Goal: Task Accomplishment & Management: Complete application form

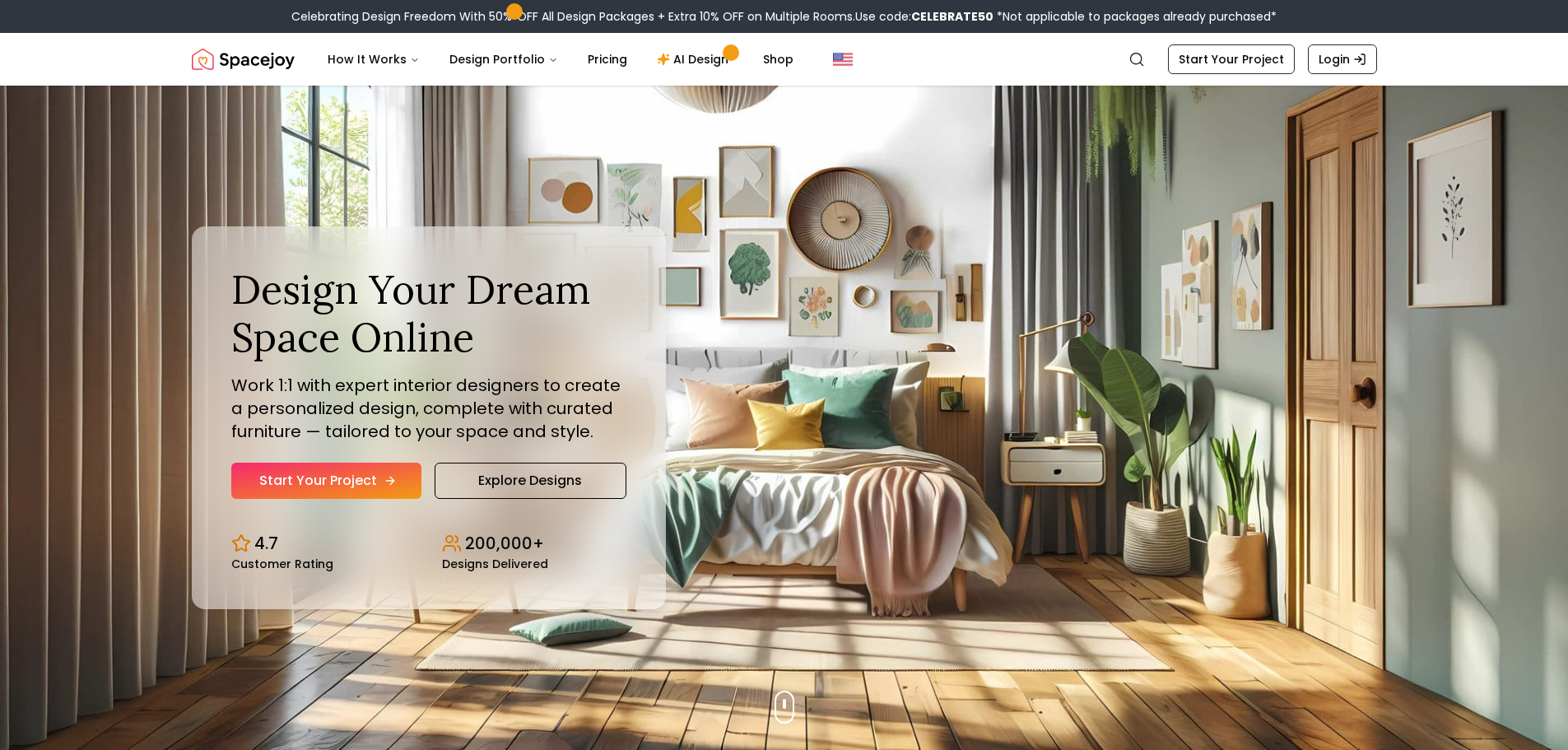
click at [378, 474] on link "Start Your Project" at bounding box center [326, 480] width 190 height 36
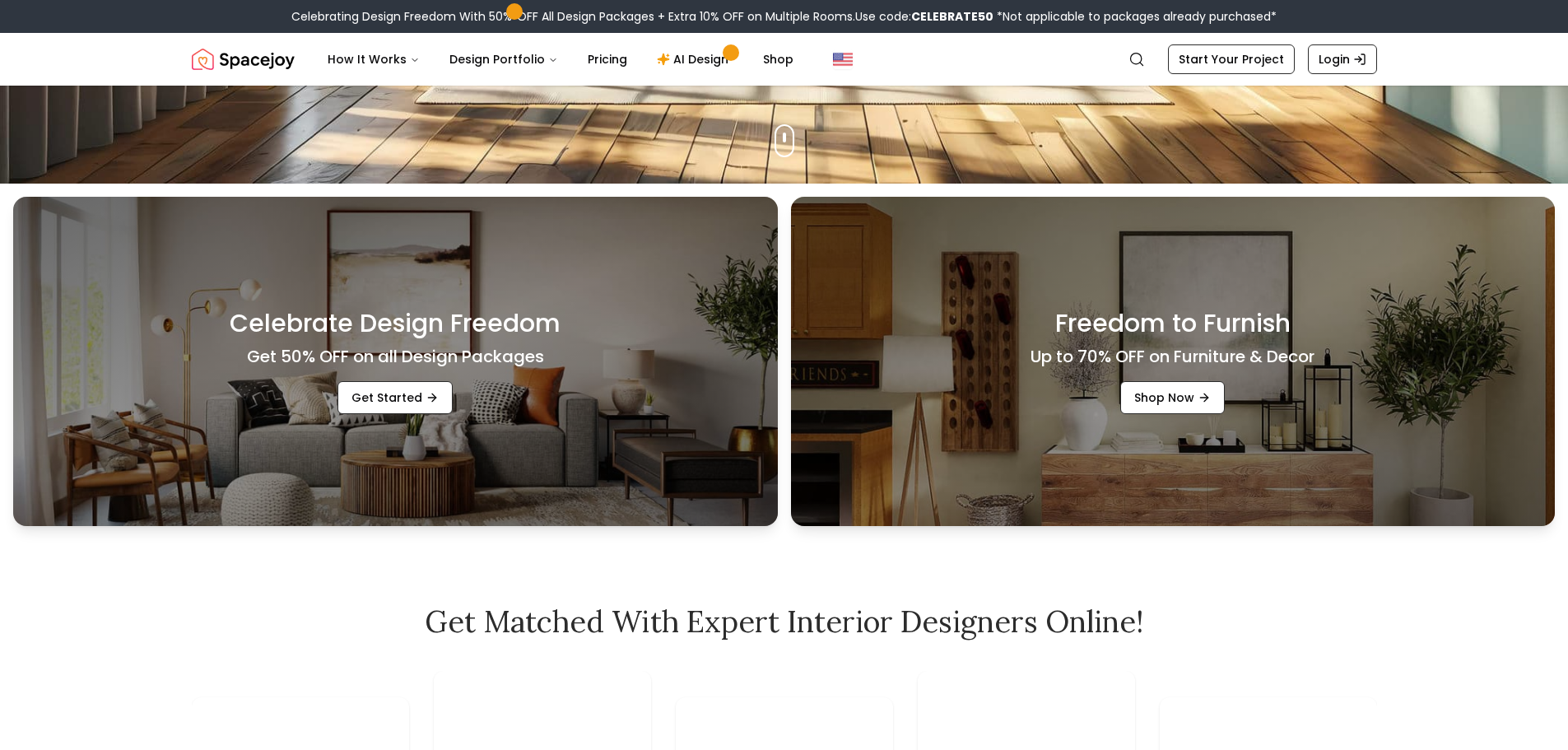
scroll to position [576, 0]
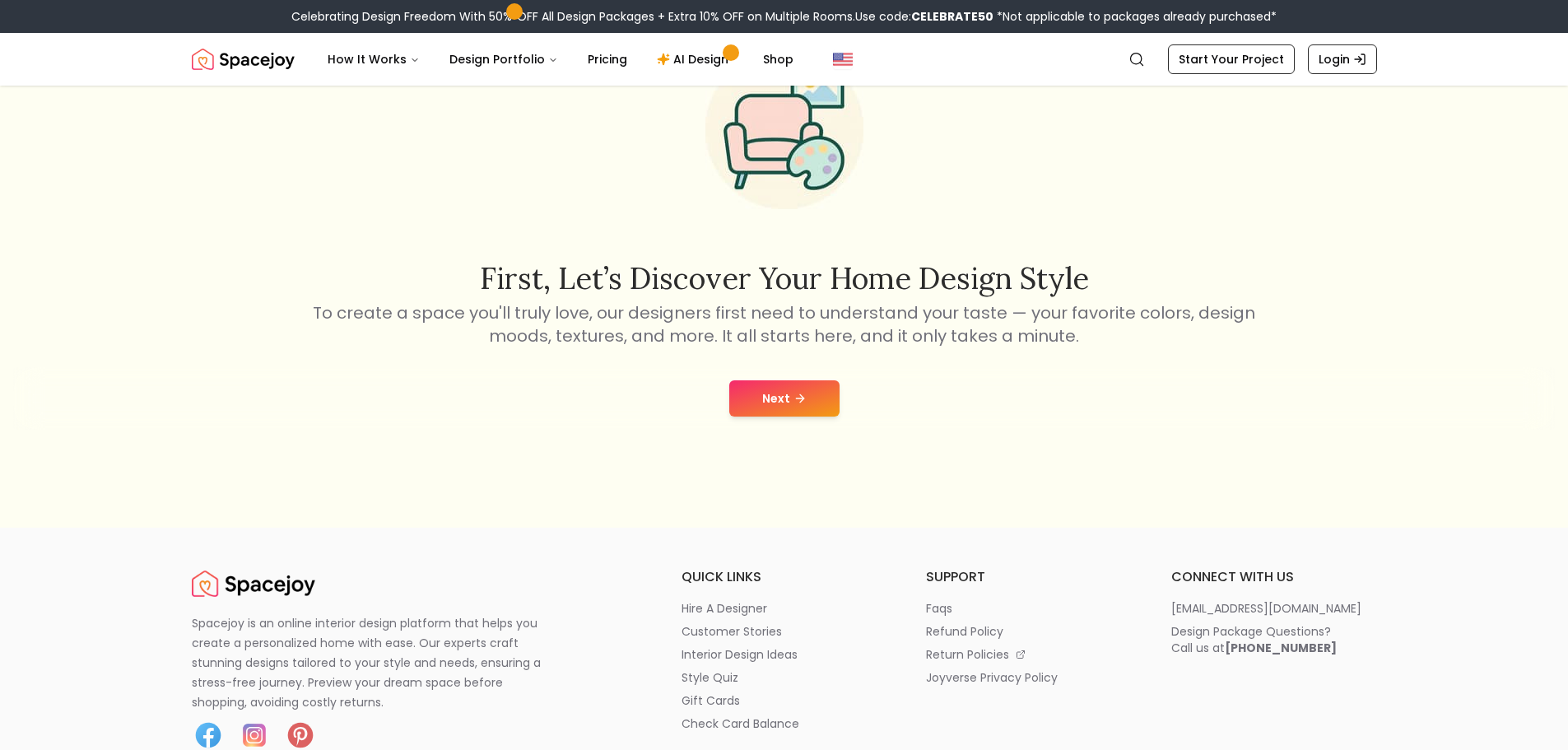
scroll to position [165, 0]
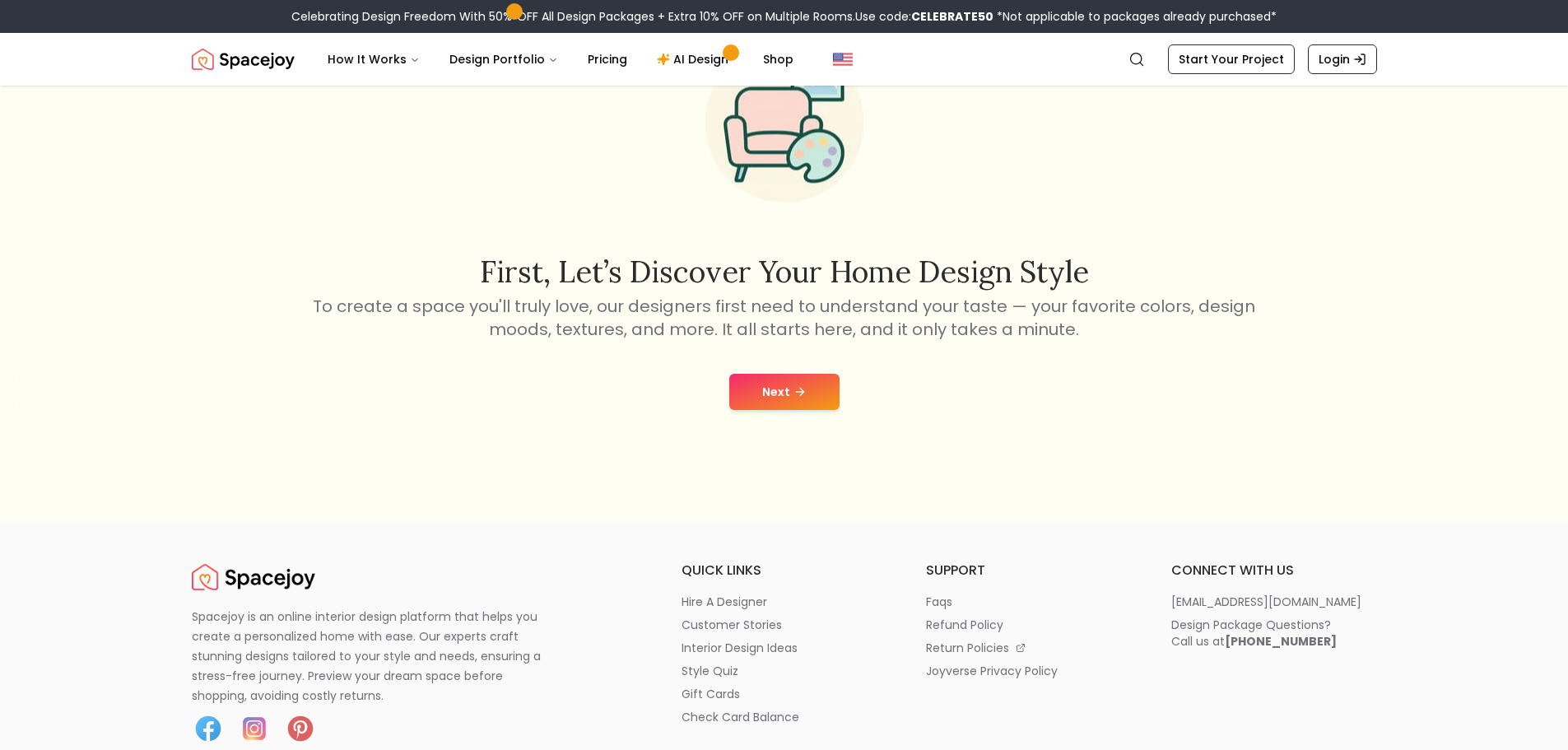
click at [794, 378] on button "Next" at bounding box center [784, 392] width 110 height 36
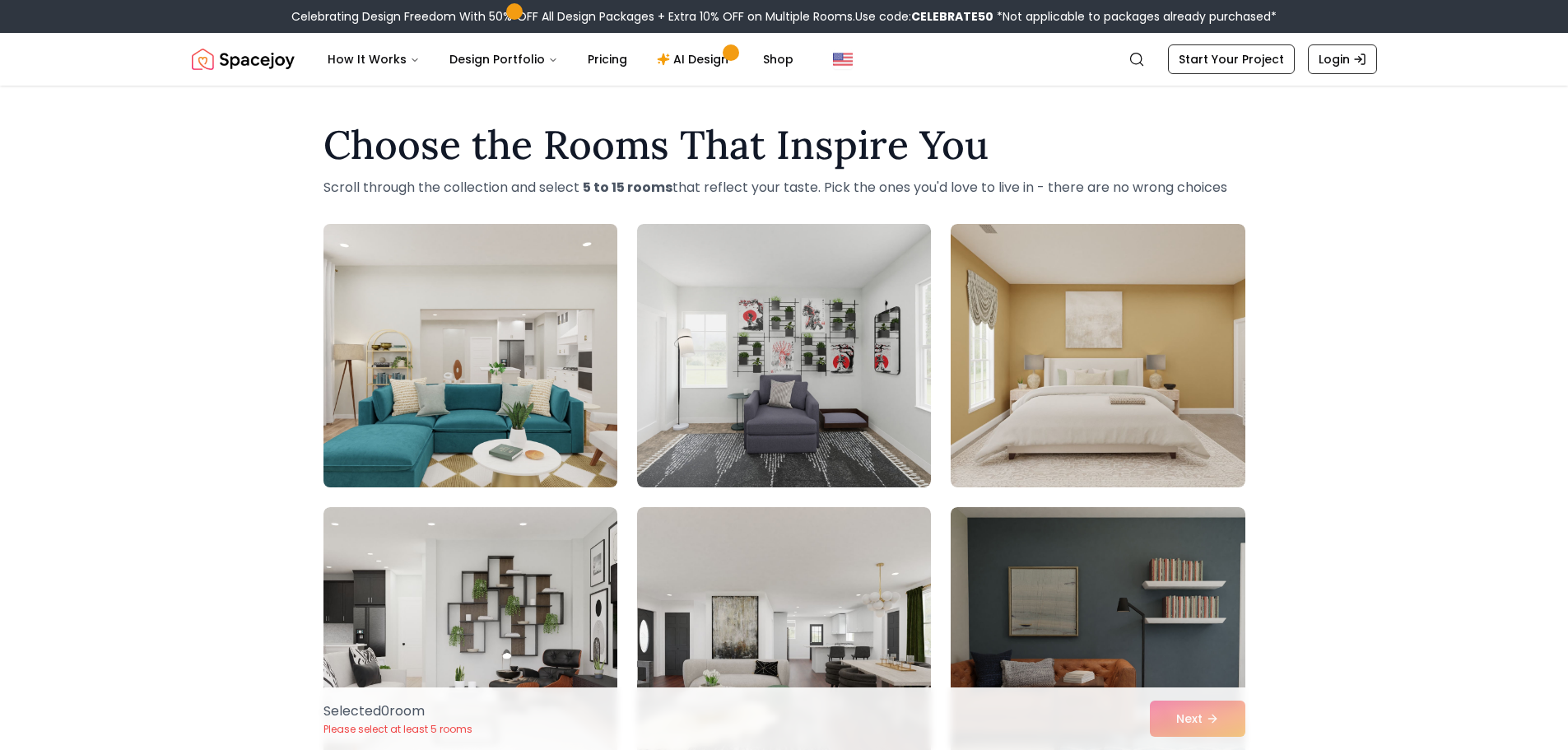
click at [516, 428] on img at bounding box center [470, 355] width 309 height 276
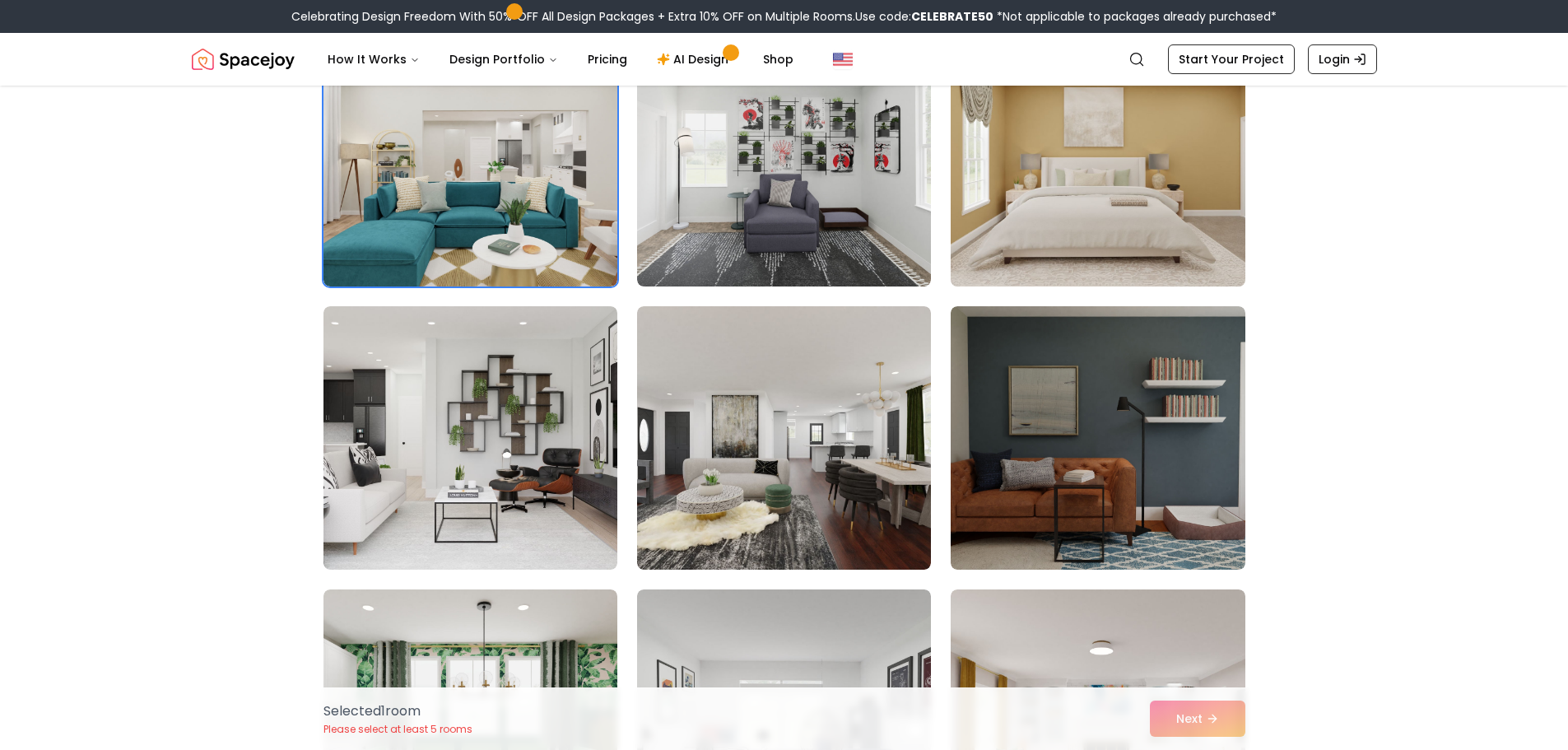
scroll to position [247, 0]
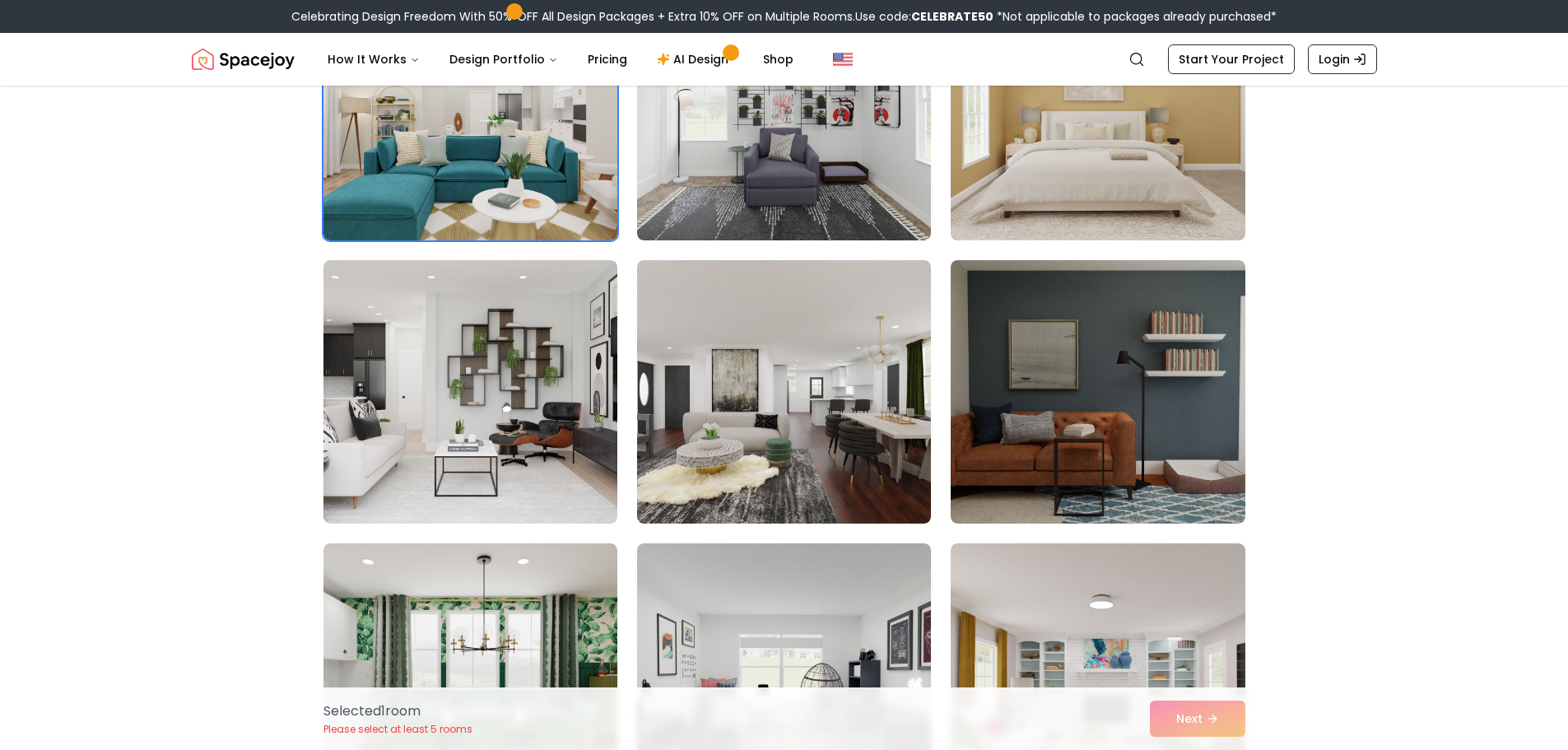
click at [1179, 150] on img at bounding box center [1097, 108] width 309 height 276
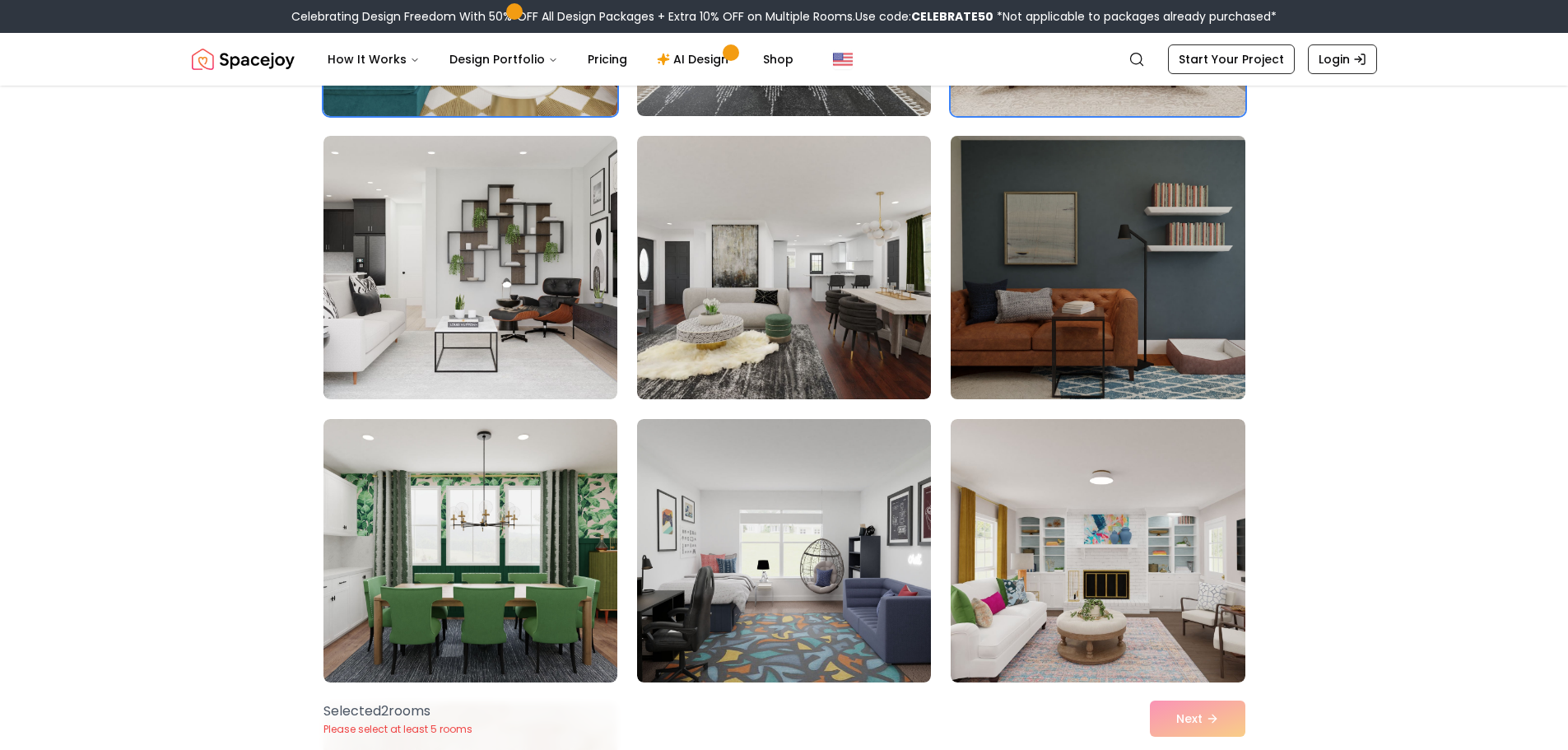
scroll to position [411, 0]
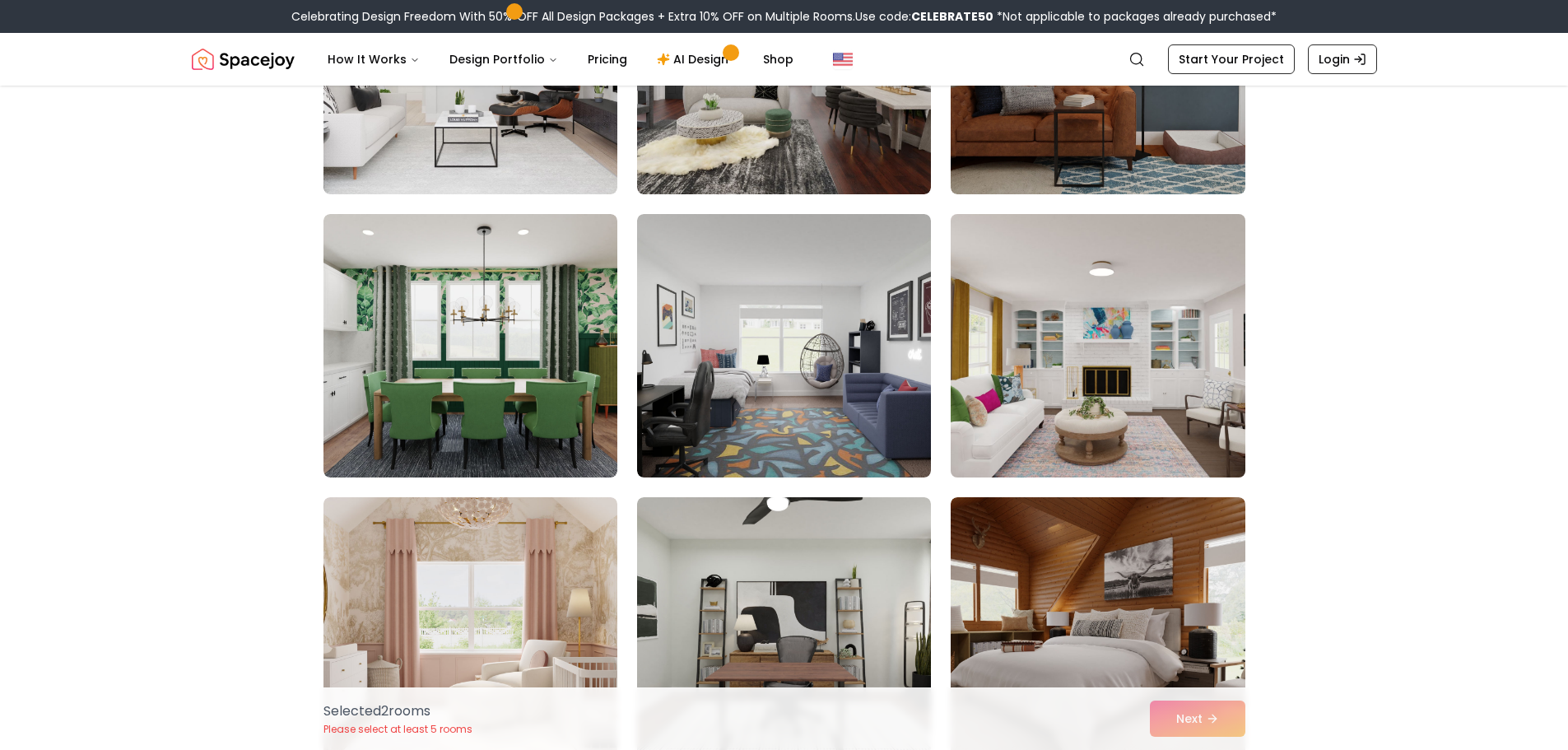
click at [1093, 411] on img at bounding box center [1097, 345] width 309 height 276
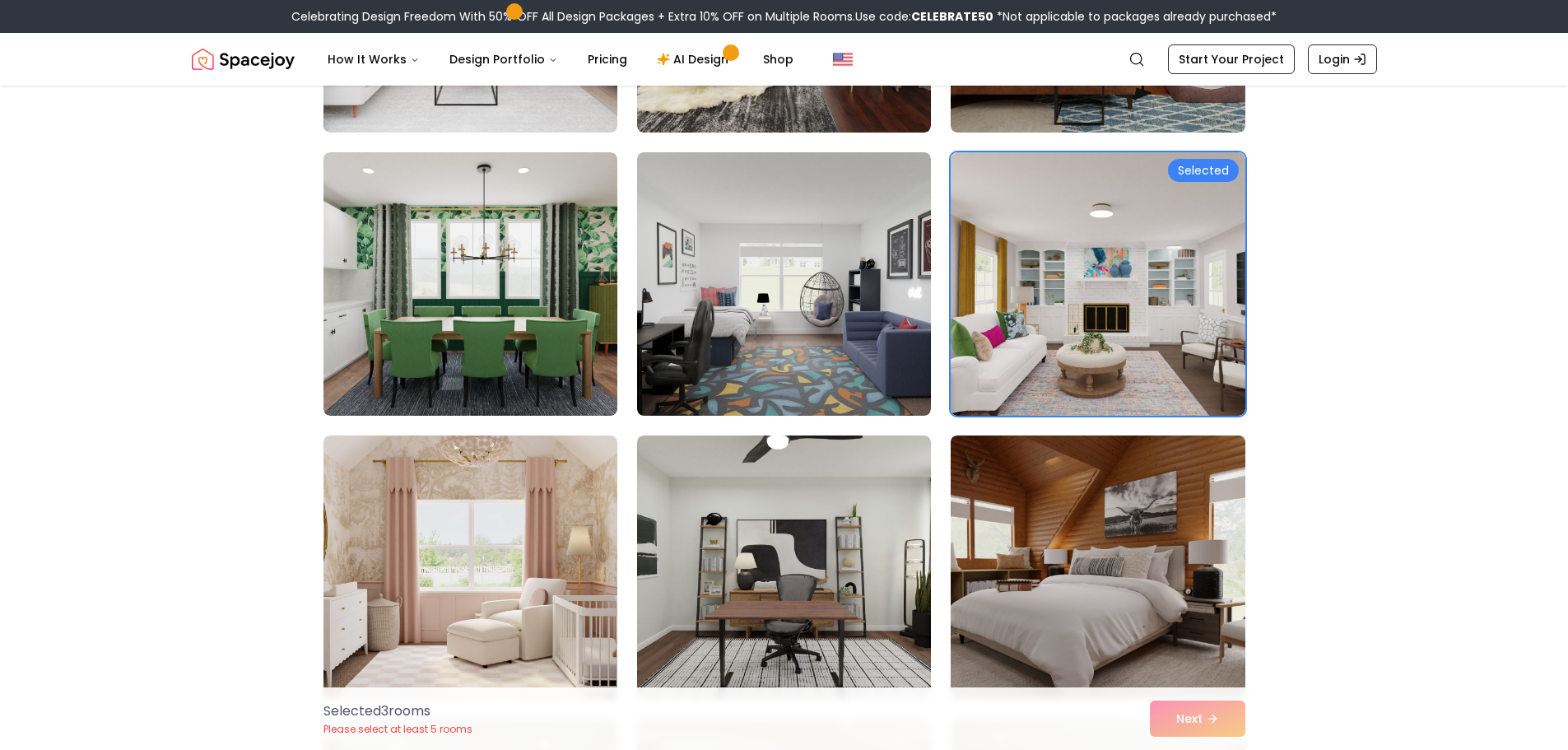
scroll to position [740, 0]
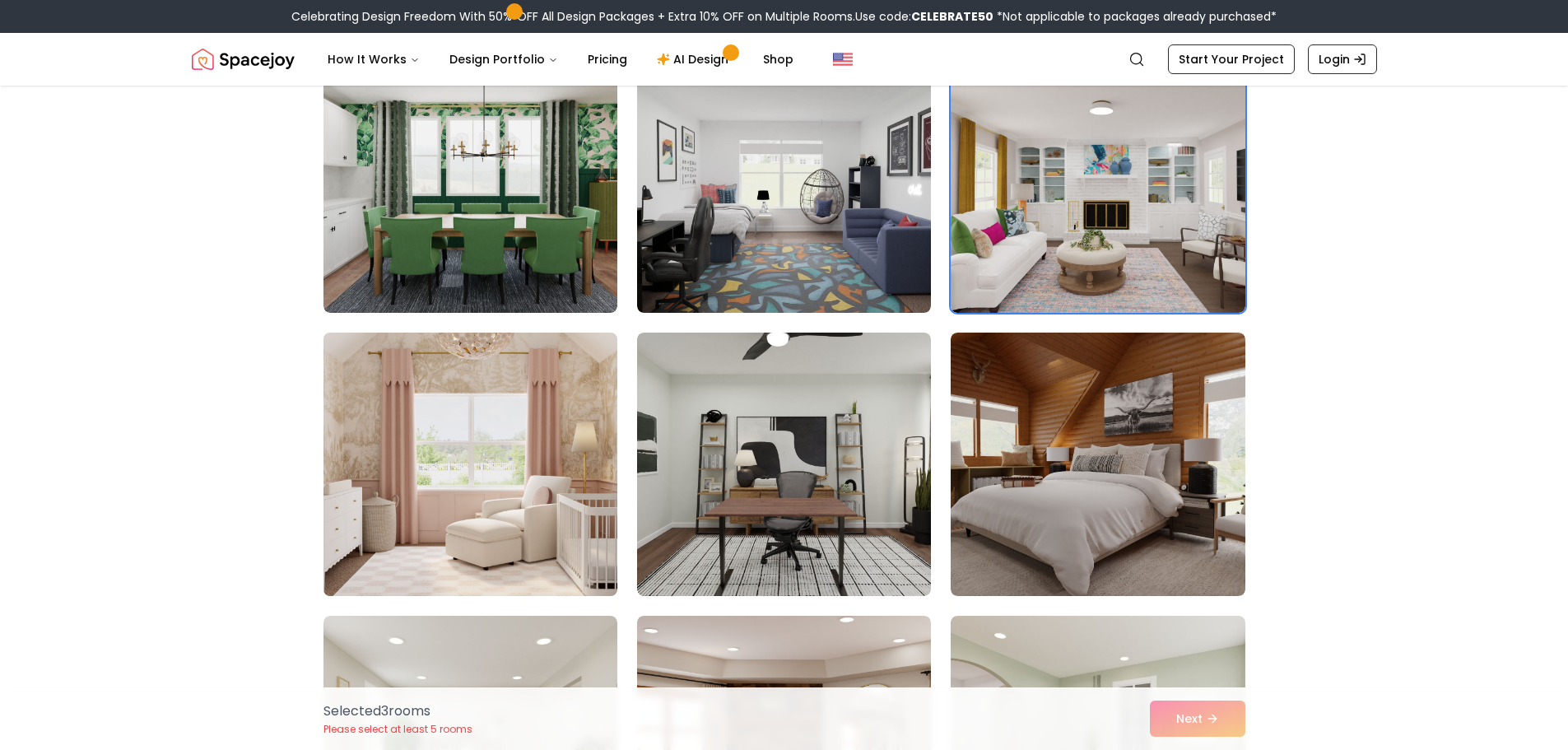
click at [505, 489] on img at bounding box center [470, 464] width 309 height 276
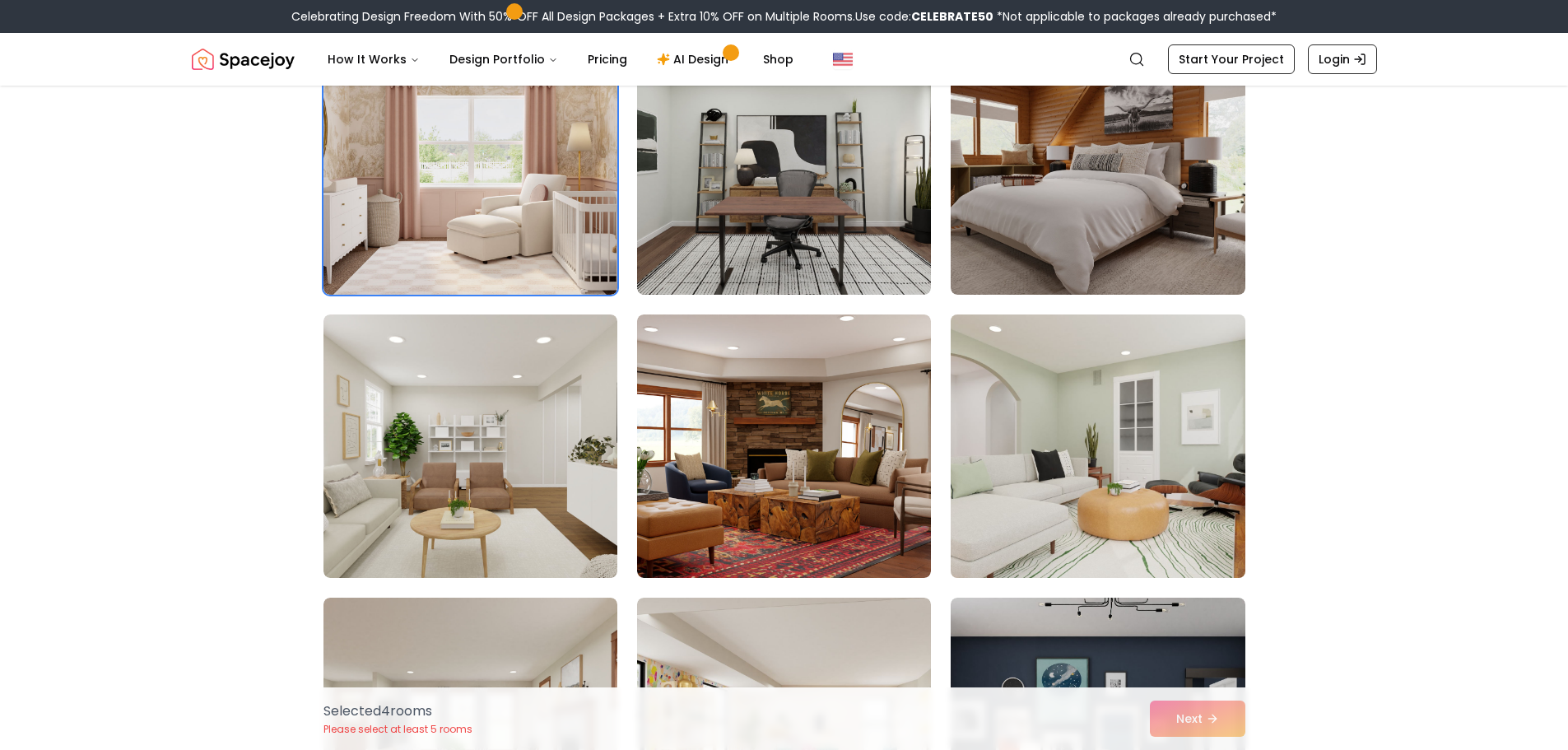
scroll to position [1152, 0]
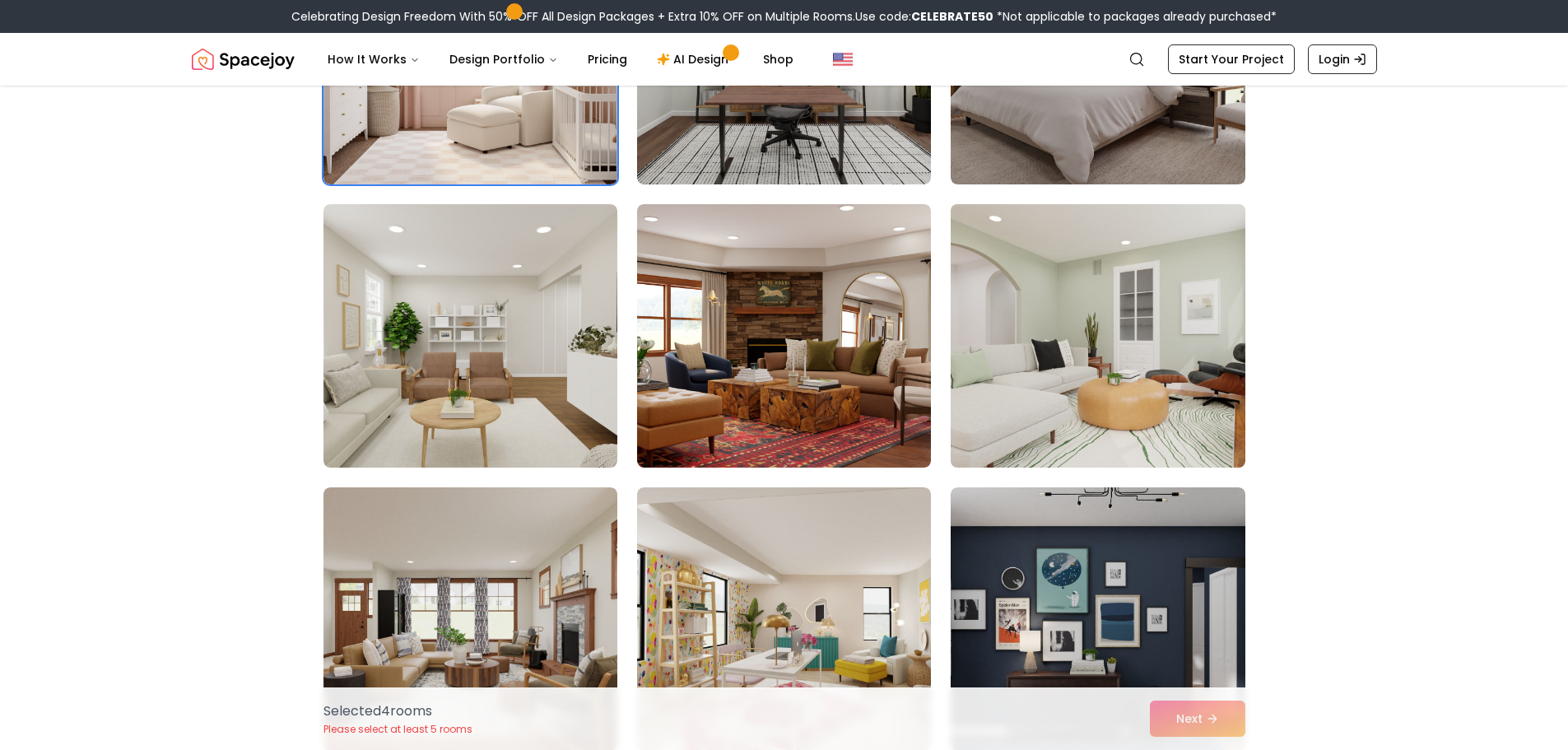
click at [1045, 335] on img at bounding box center [1097, 335] width 309 height 276
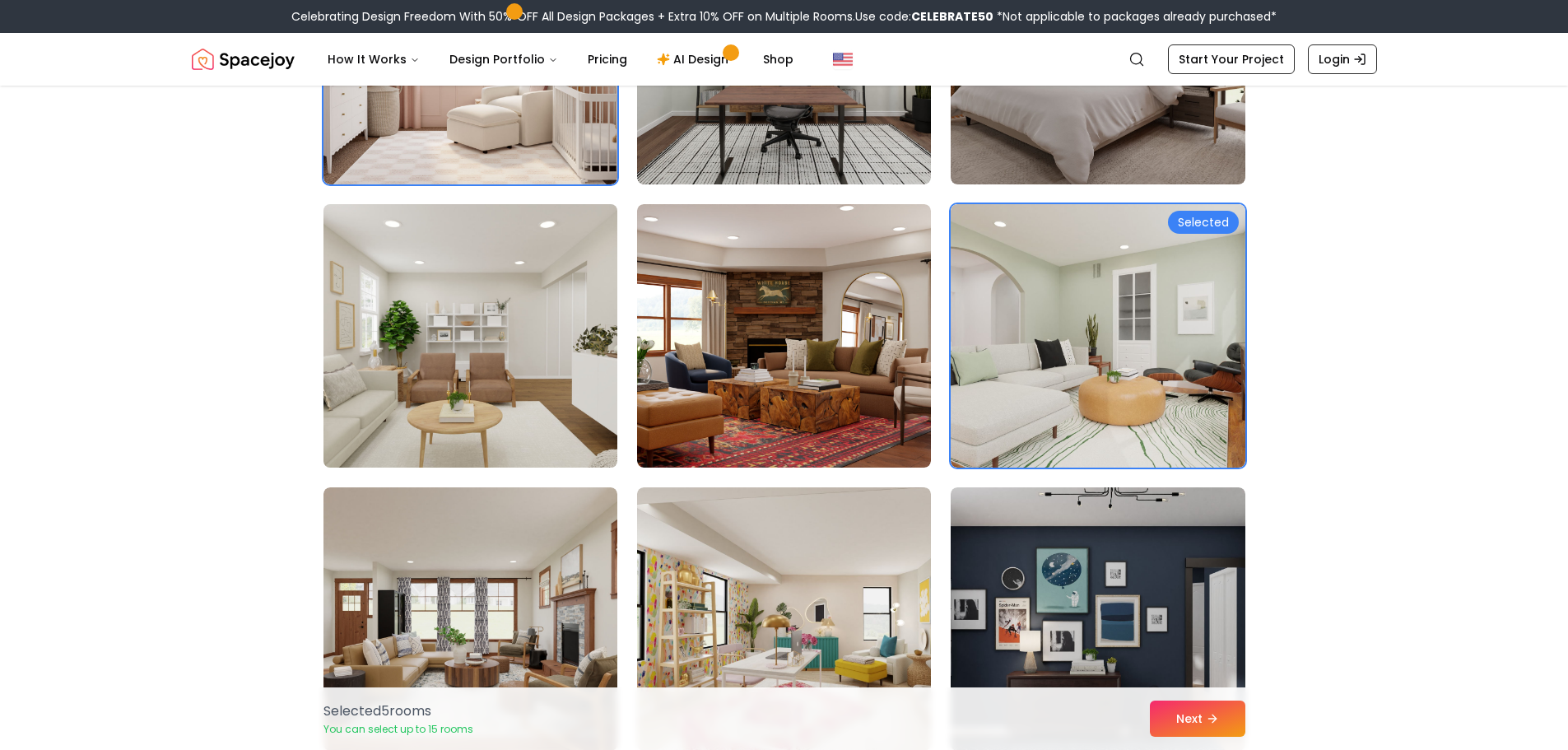
click at [476, 406] on img at bounding box center [470, 335] width 309 height 276
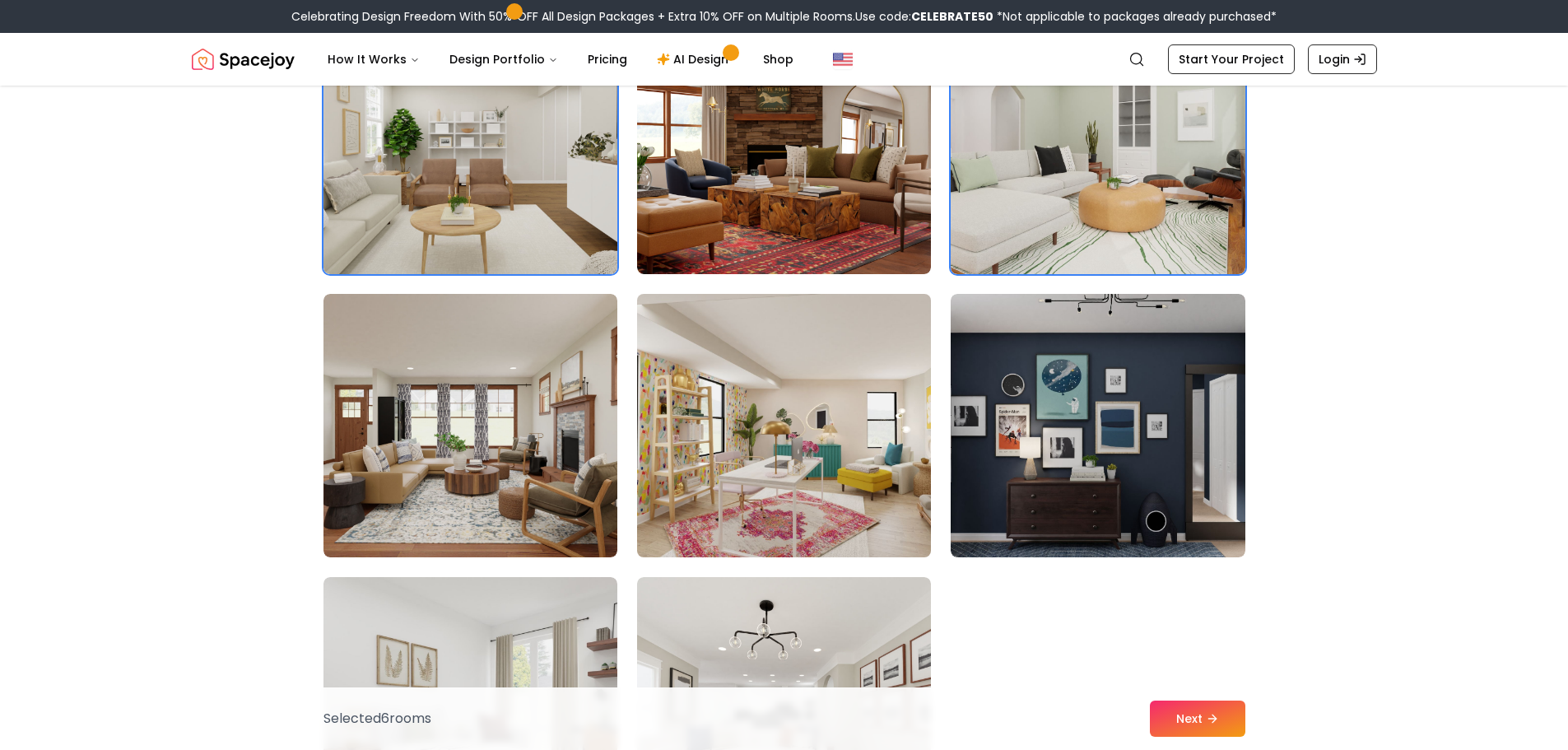
scroll to position [1399, 0]
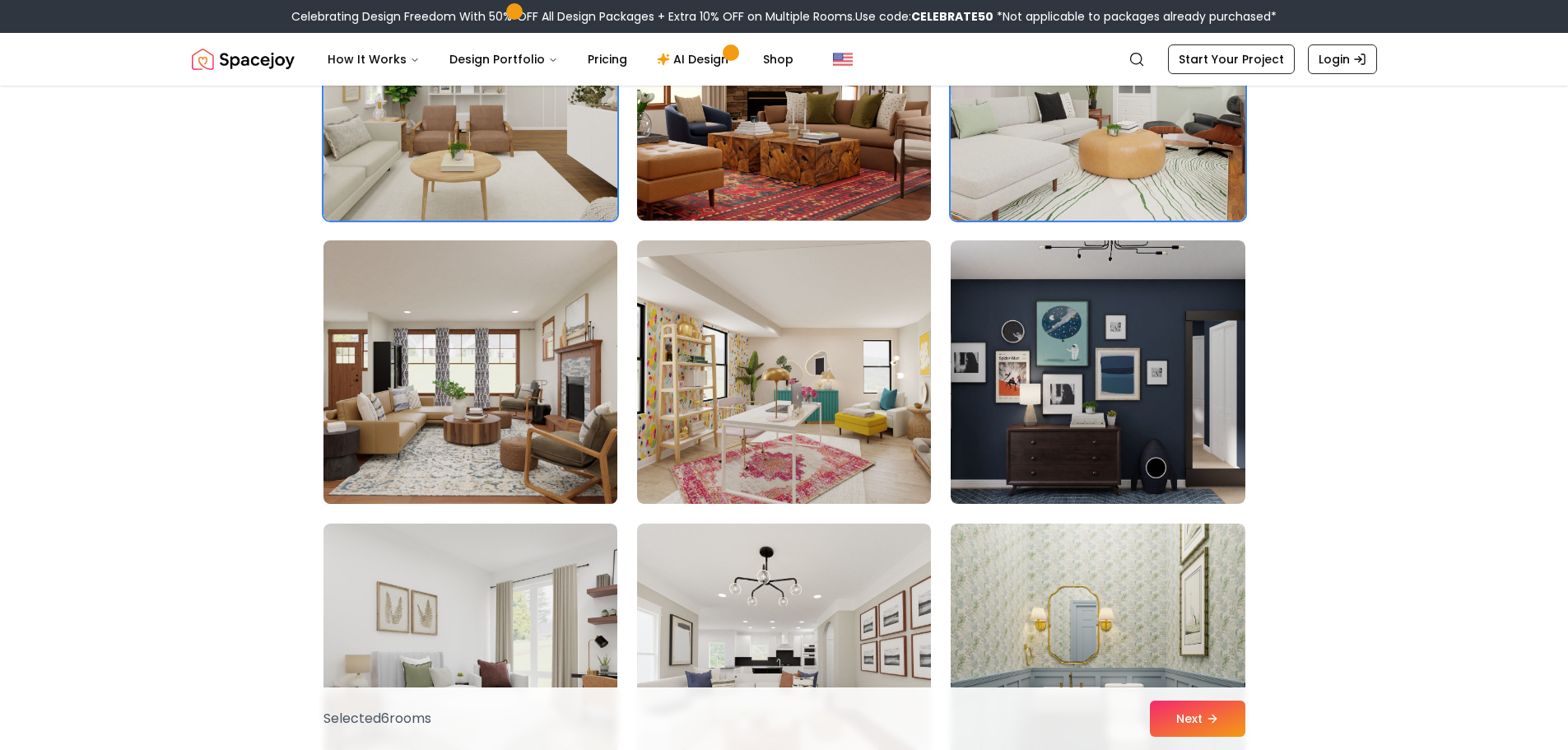
click at [479, 434] on img at bounding box center [470, 371] width 309 height 276
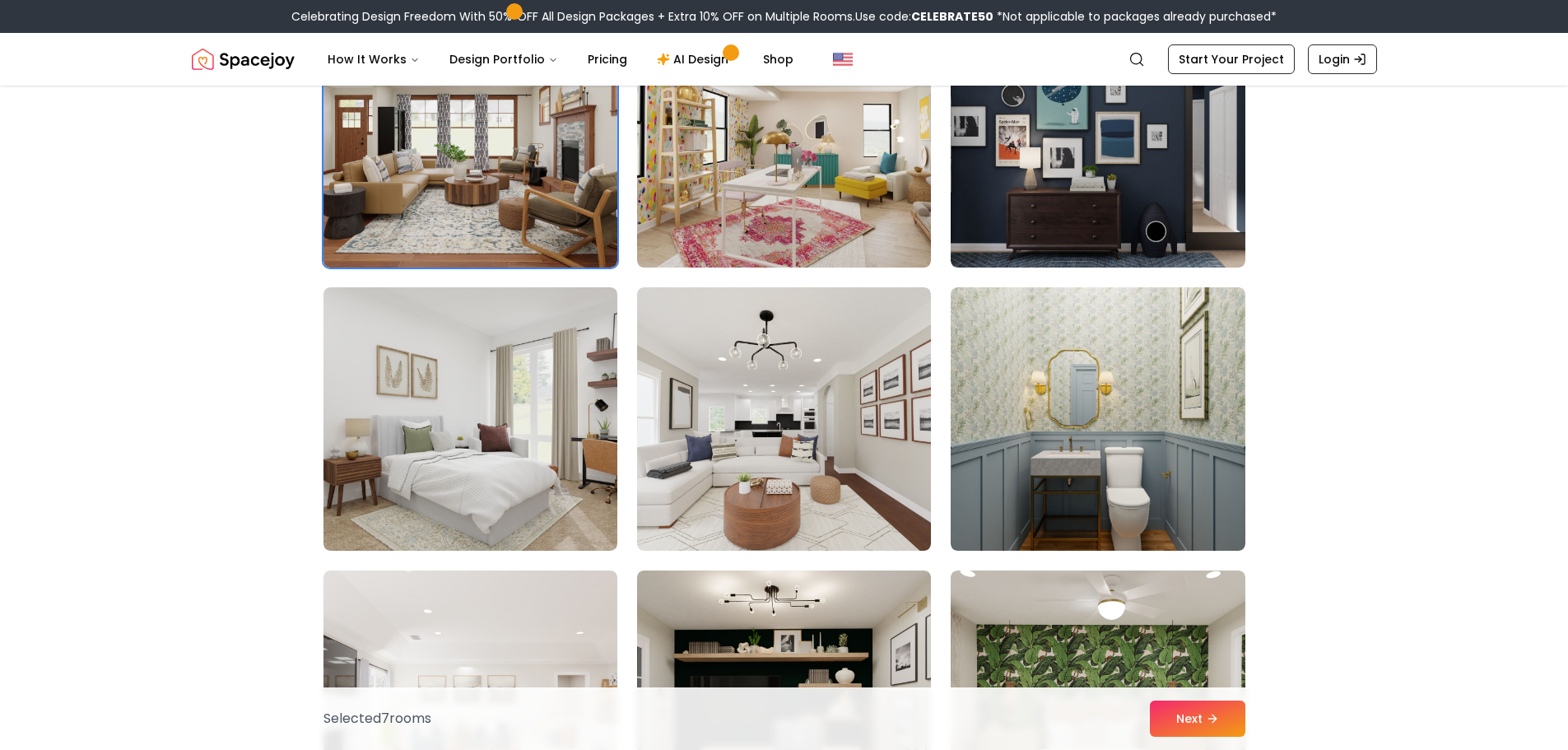
scroll to position [1645, 0]
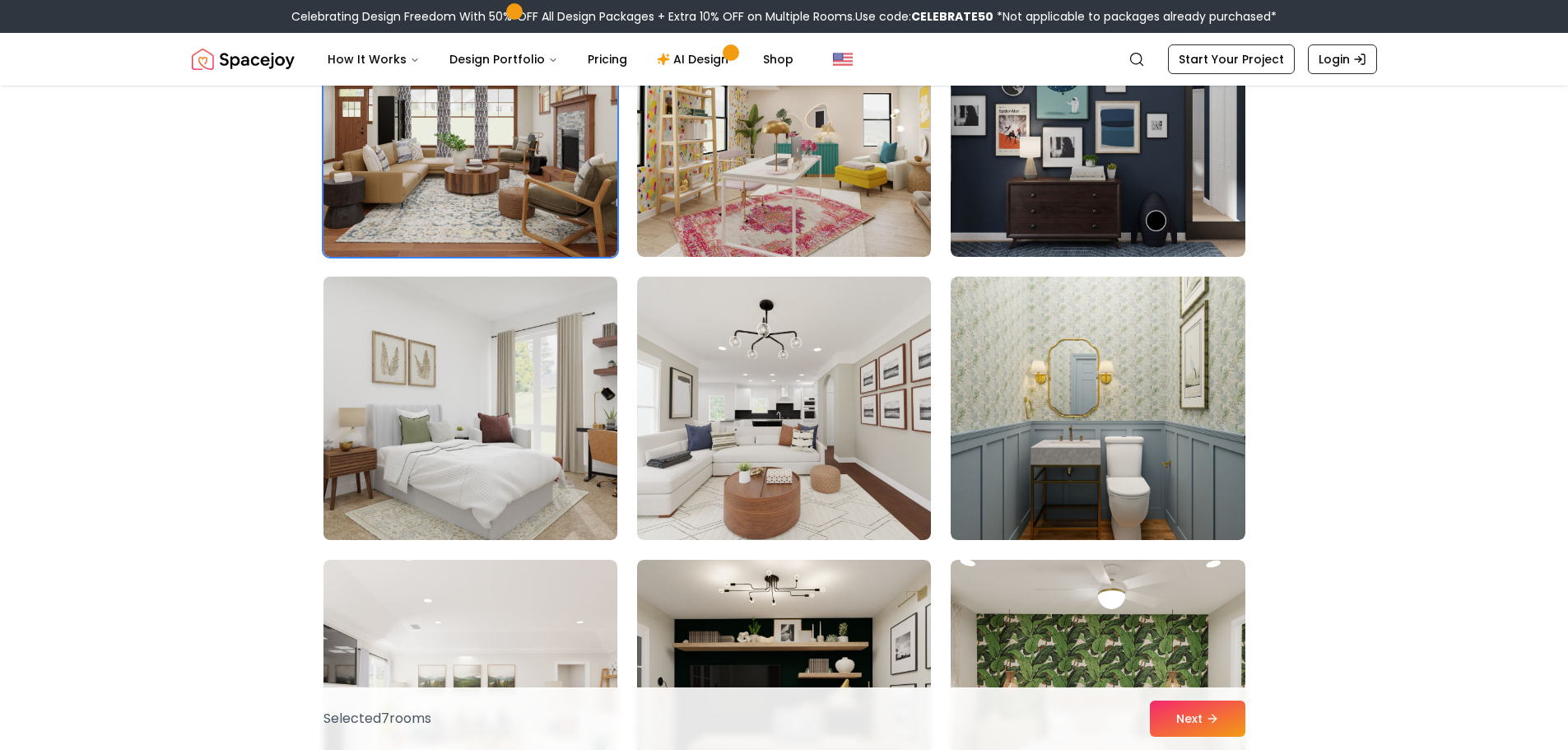
click at [506, 426] on img at bounding box center [470, 408] width 309 height 276
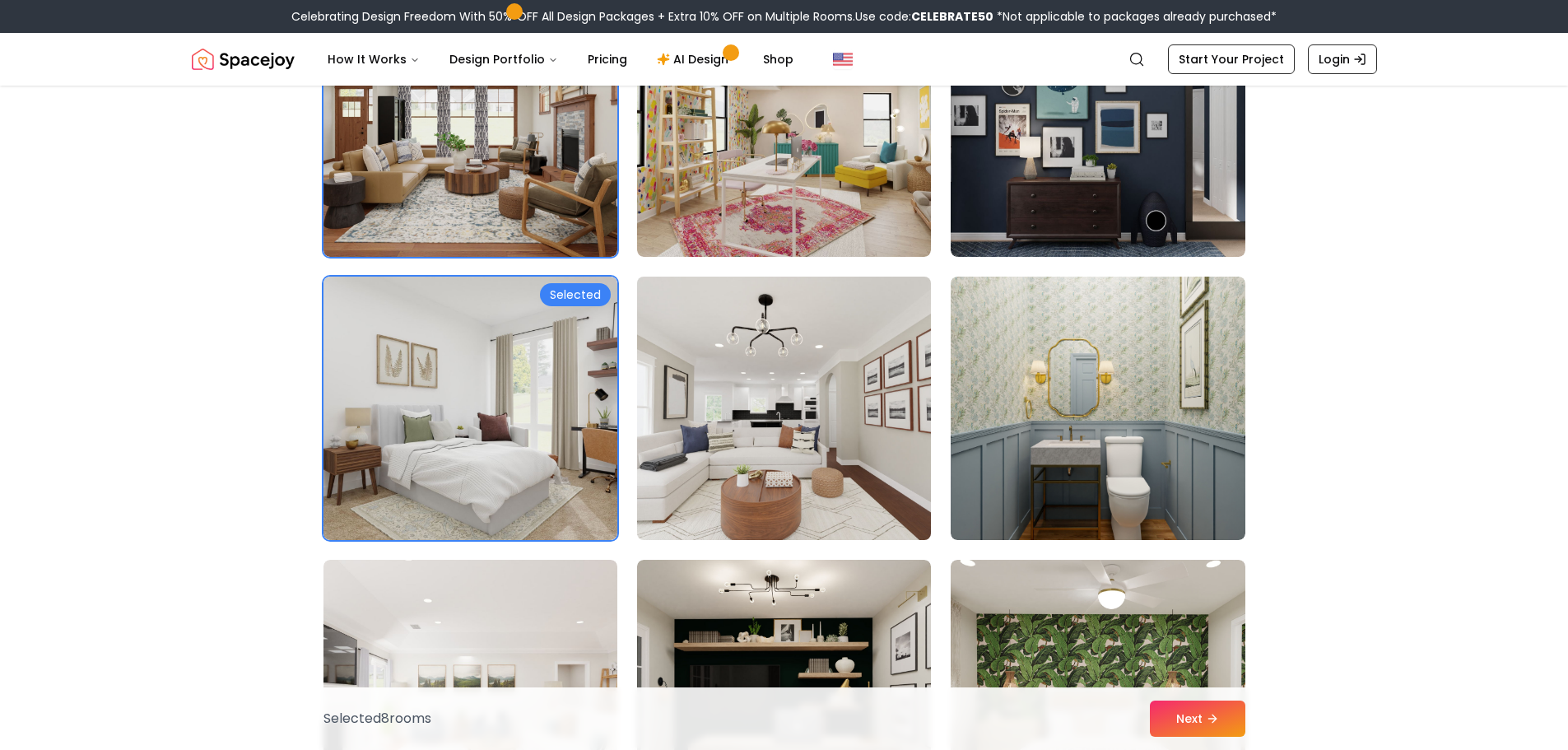
click at [764, 437] on img at bounding box center [784, 408] width 309 height 276
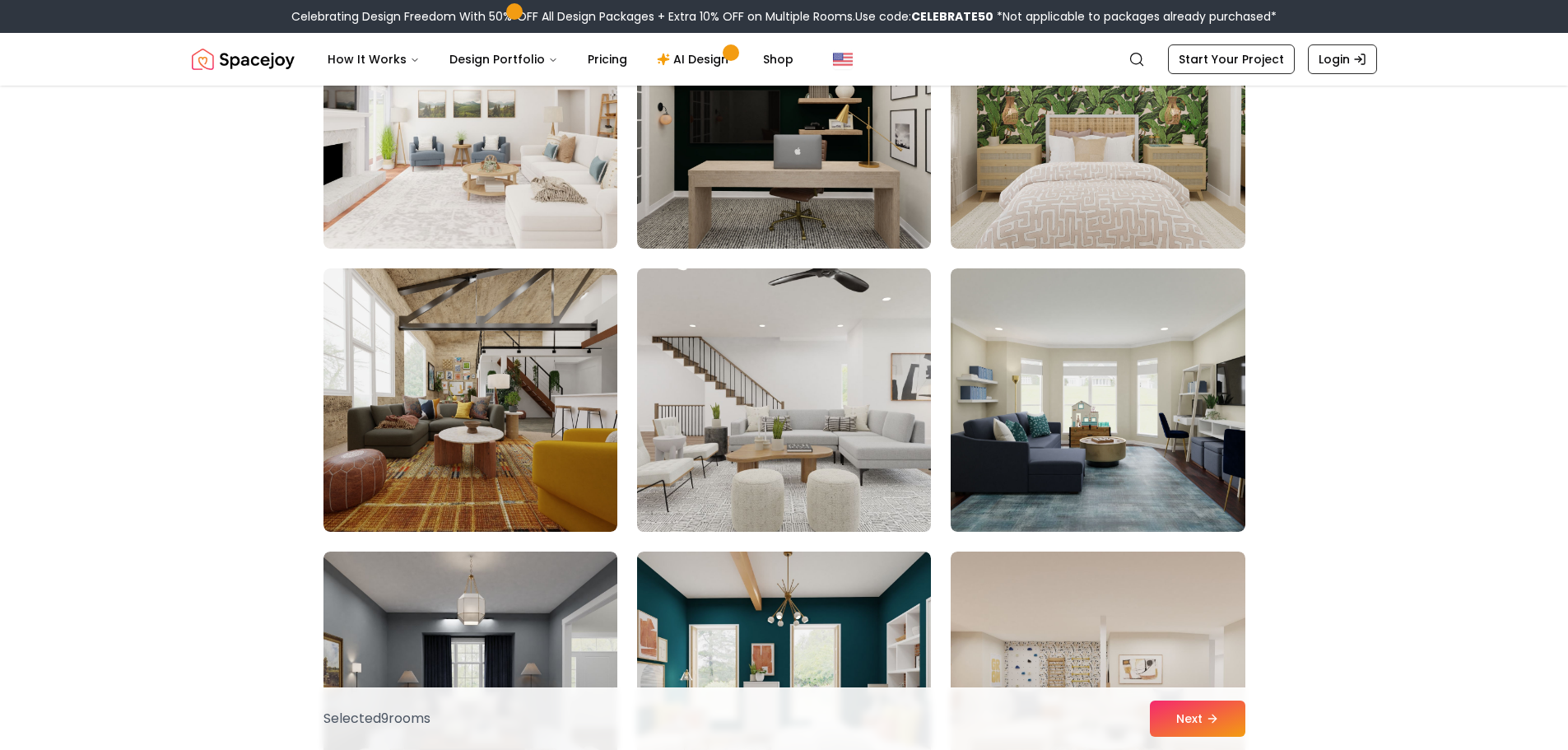
scroll to position [2221, 0]
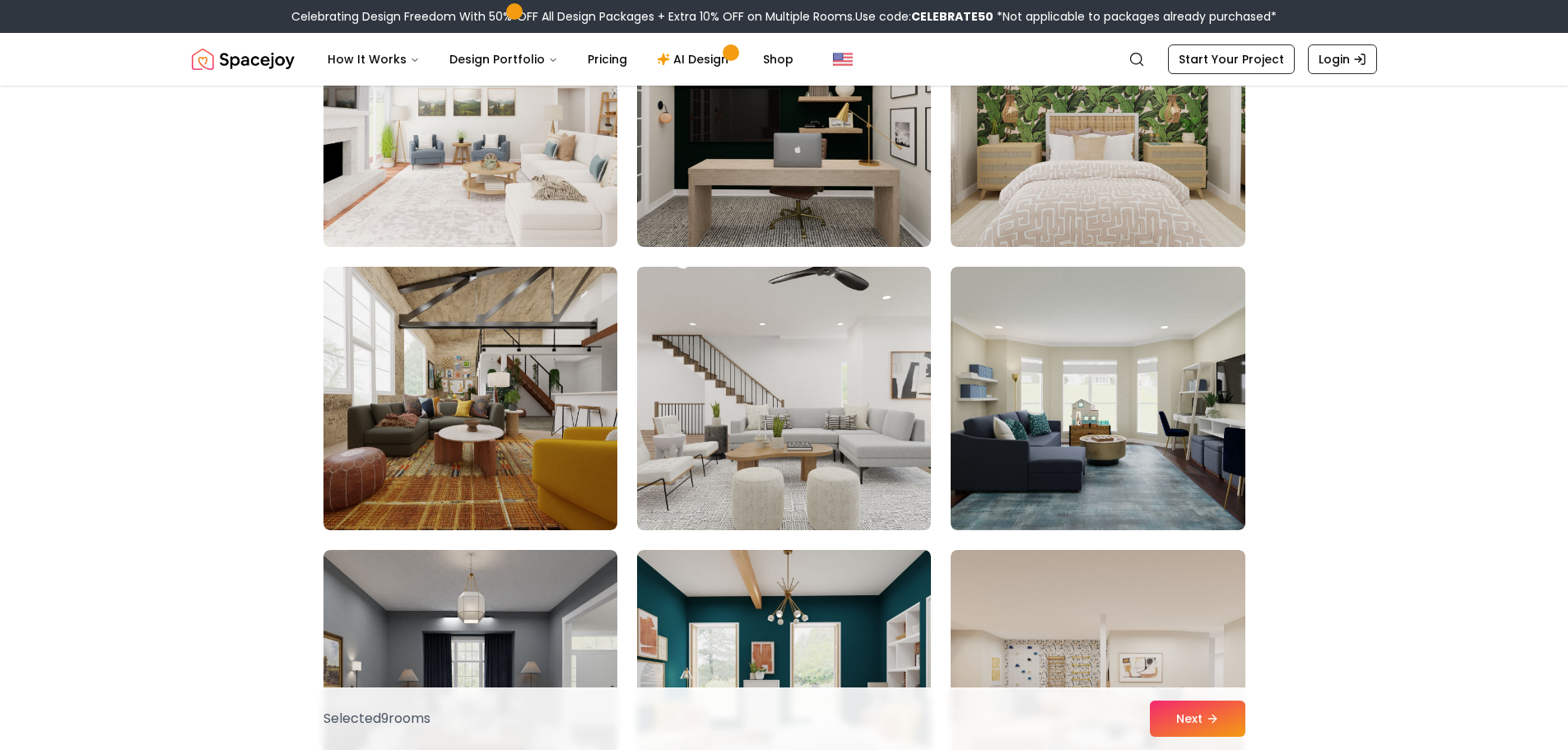
click at [765, 408] on img at bounding box center [784, 398] width 309 height 276
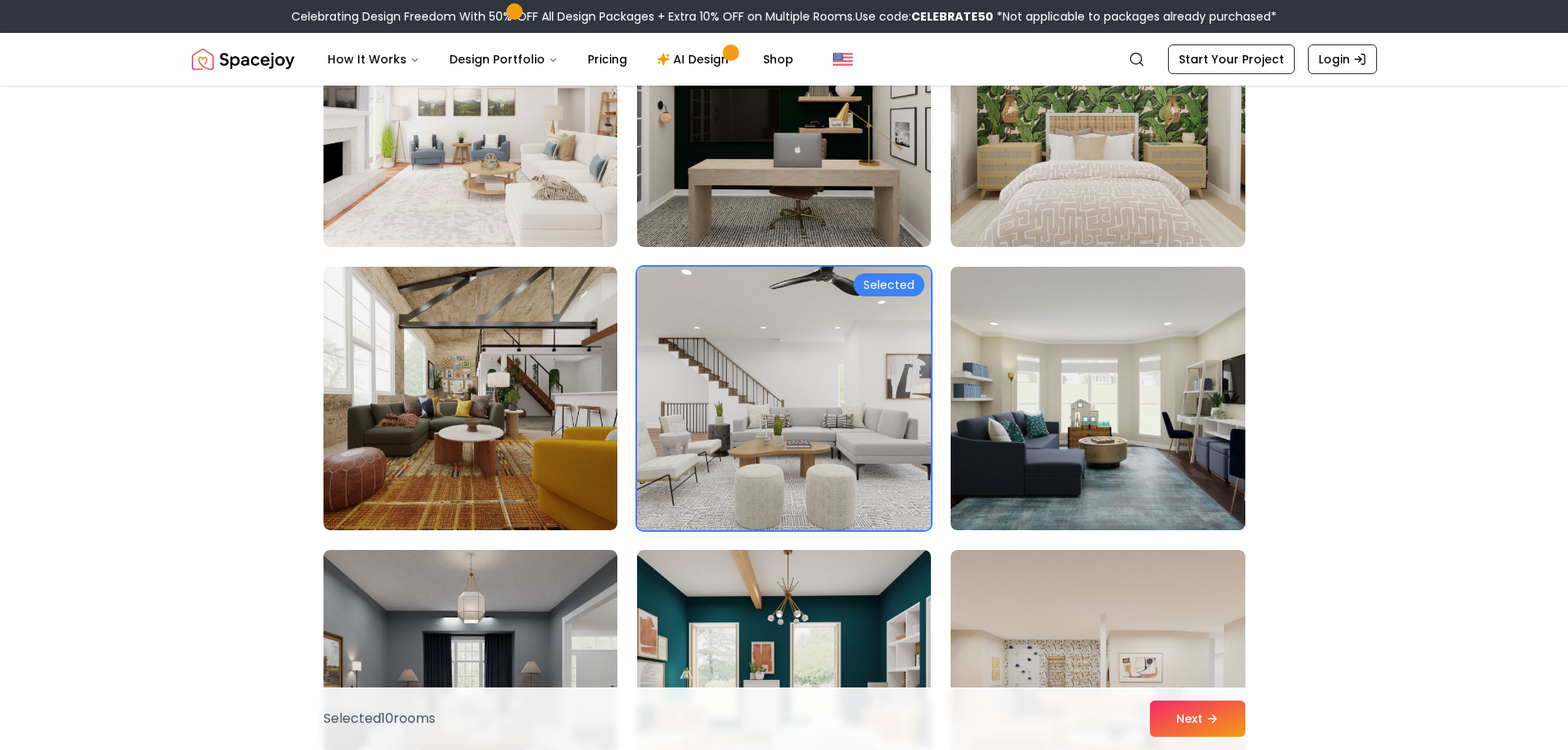
click at [1086, 408] on img at bounding box center [1097, 398] width 309 height 276
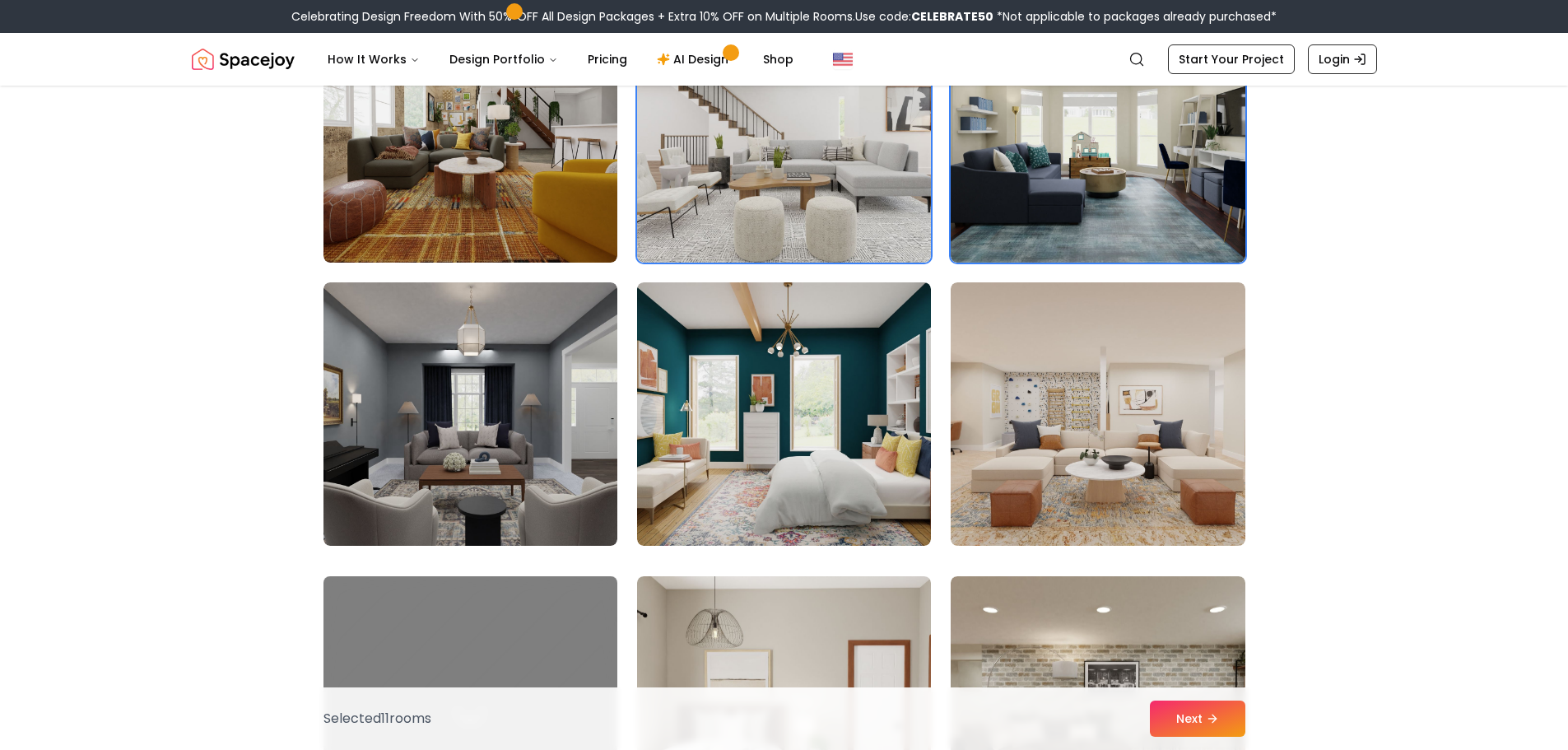
scroll to position [2551, 0]
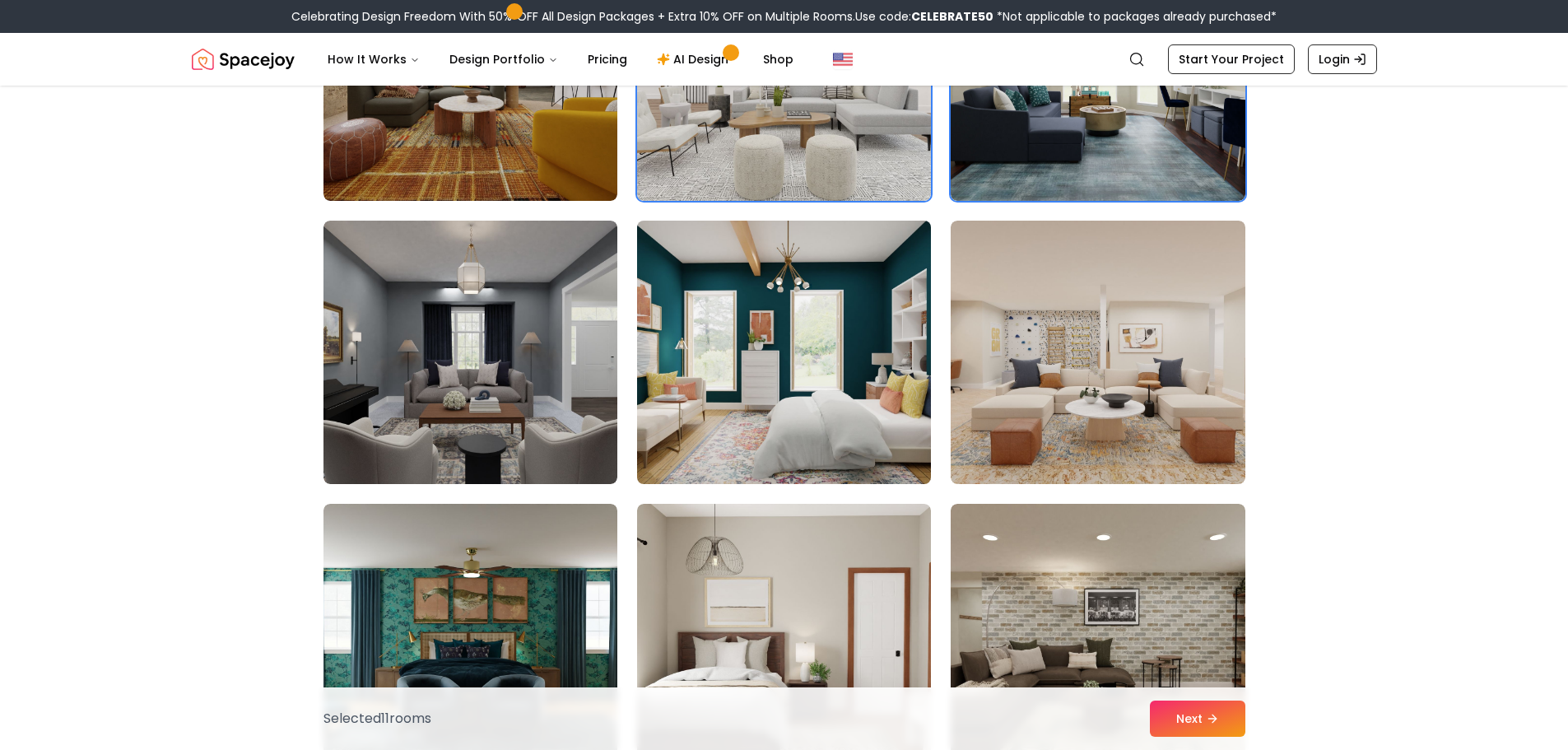
click at [834, 351] on img at bounding box center [784, 352] width 309 height 276
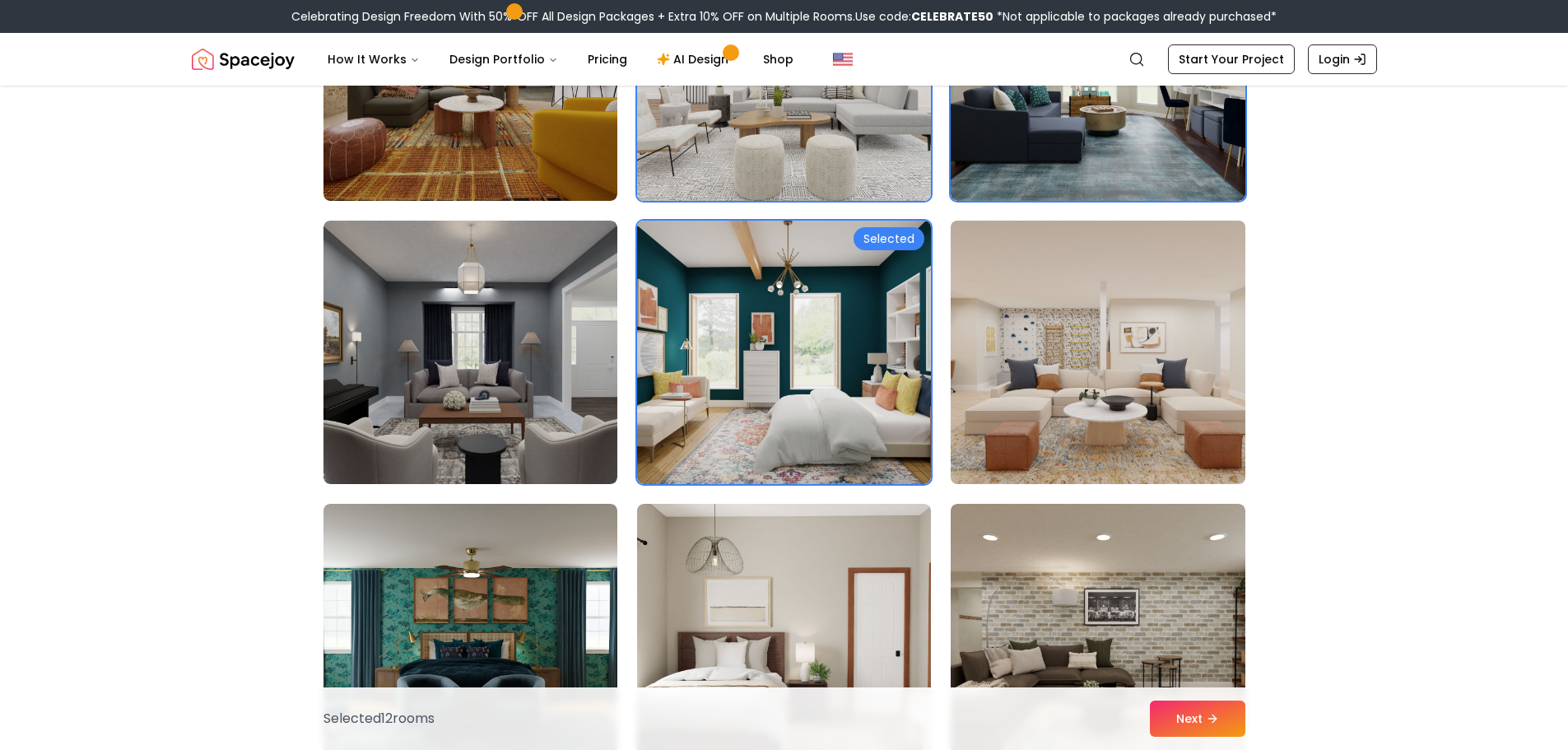
click at [1157, 386] on img at bounding box center [1097, 352] width 309 height 276
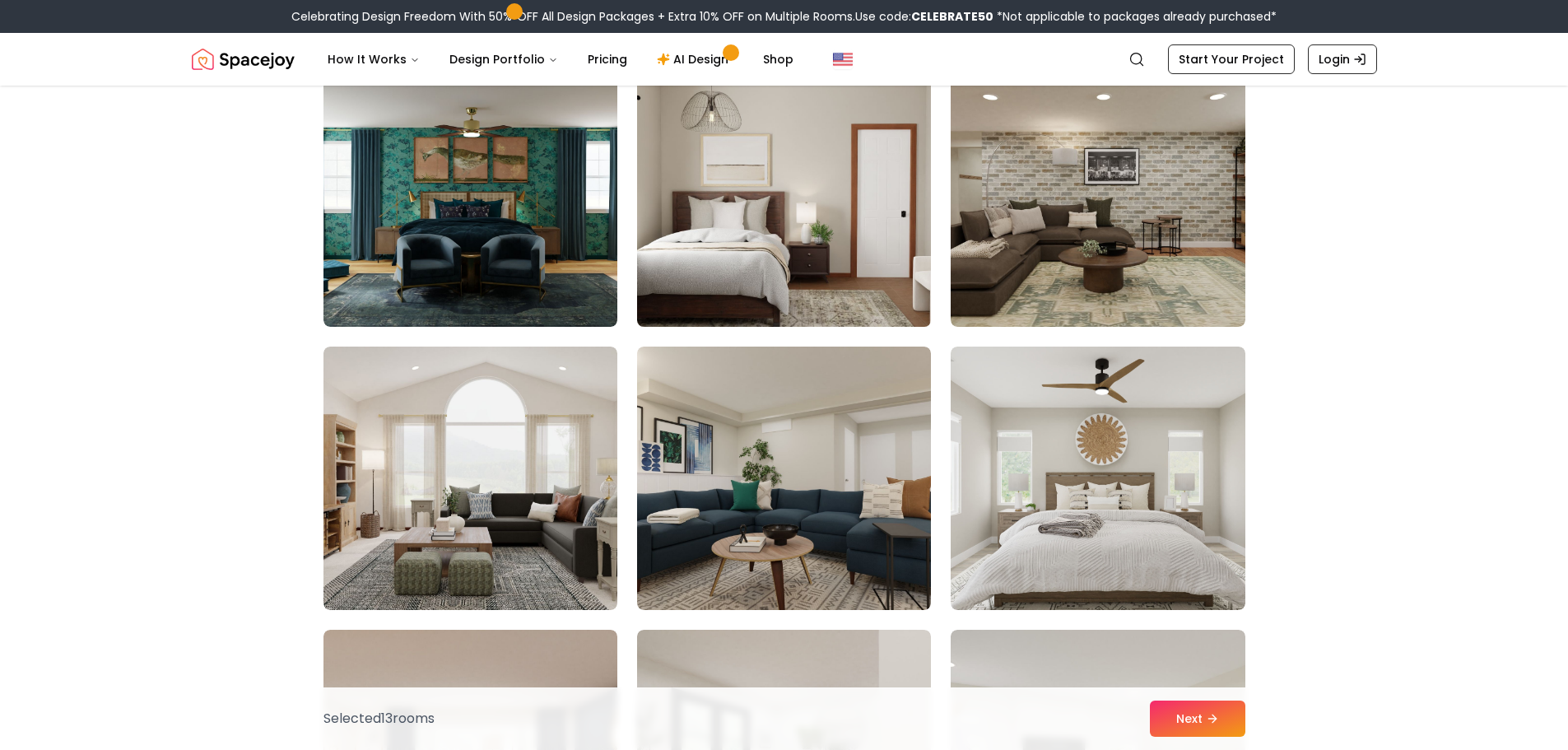
scroll to position [3045, 0]
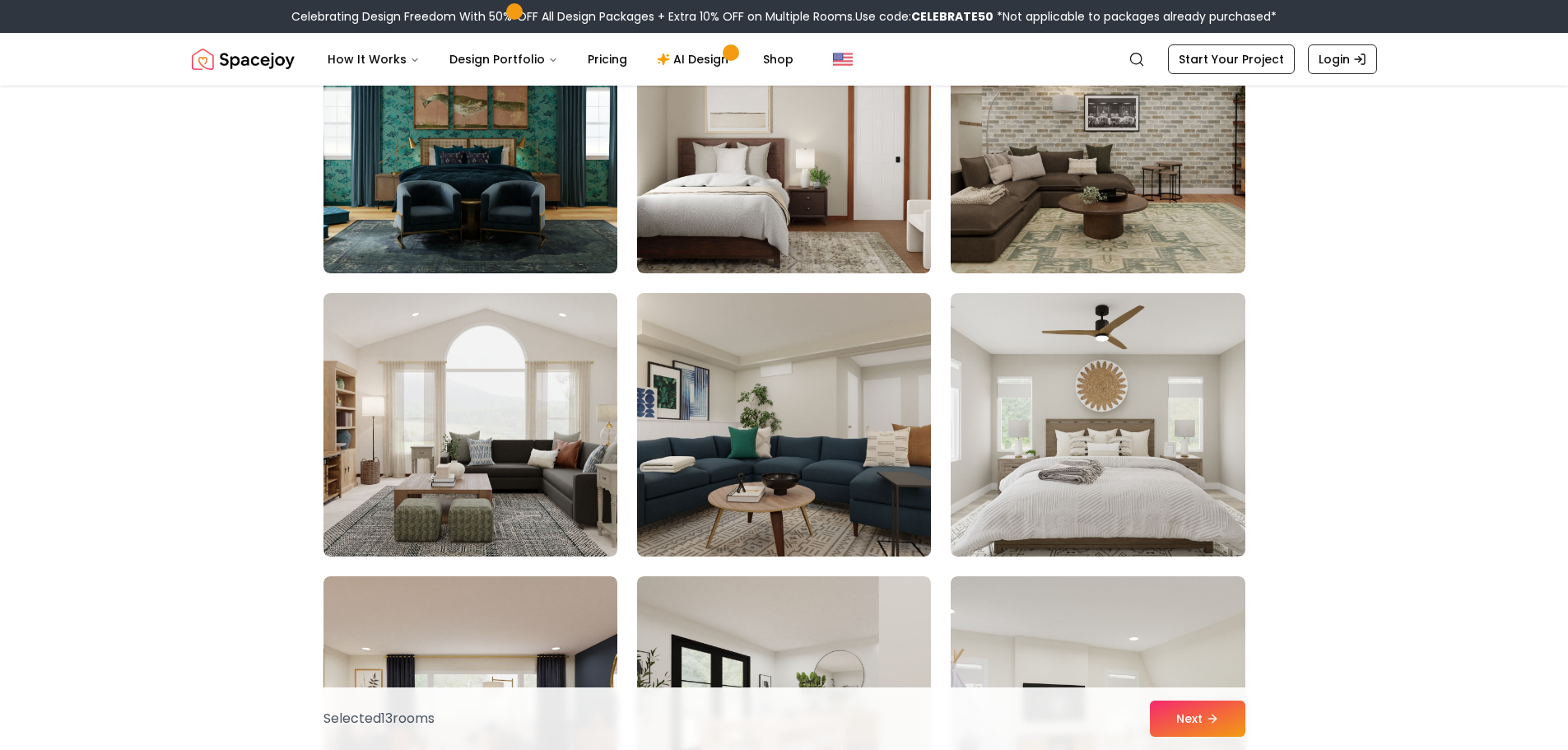
click at [822, 411] on img at bounding box center [784, 424] width 309 height 276
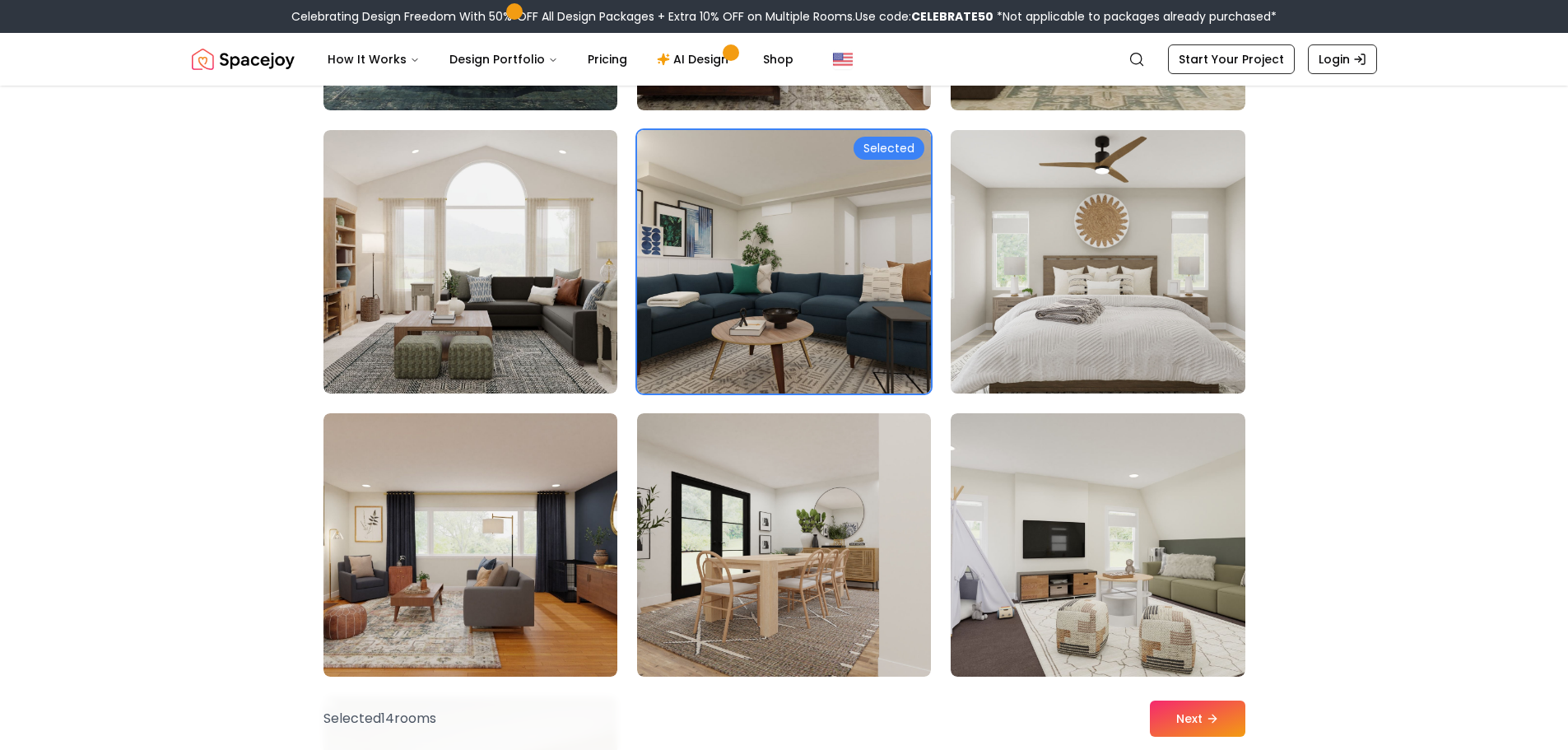
scroll to position [3210, 0]
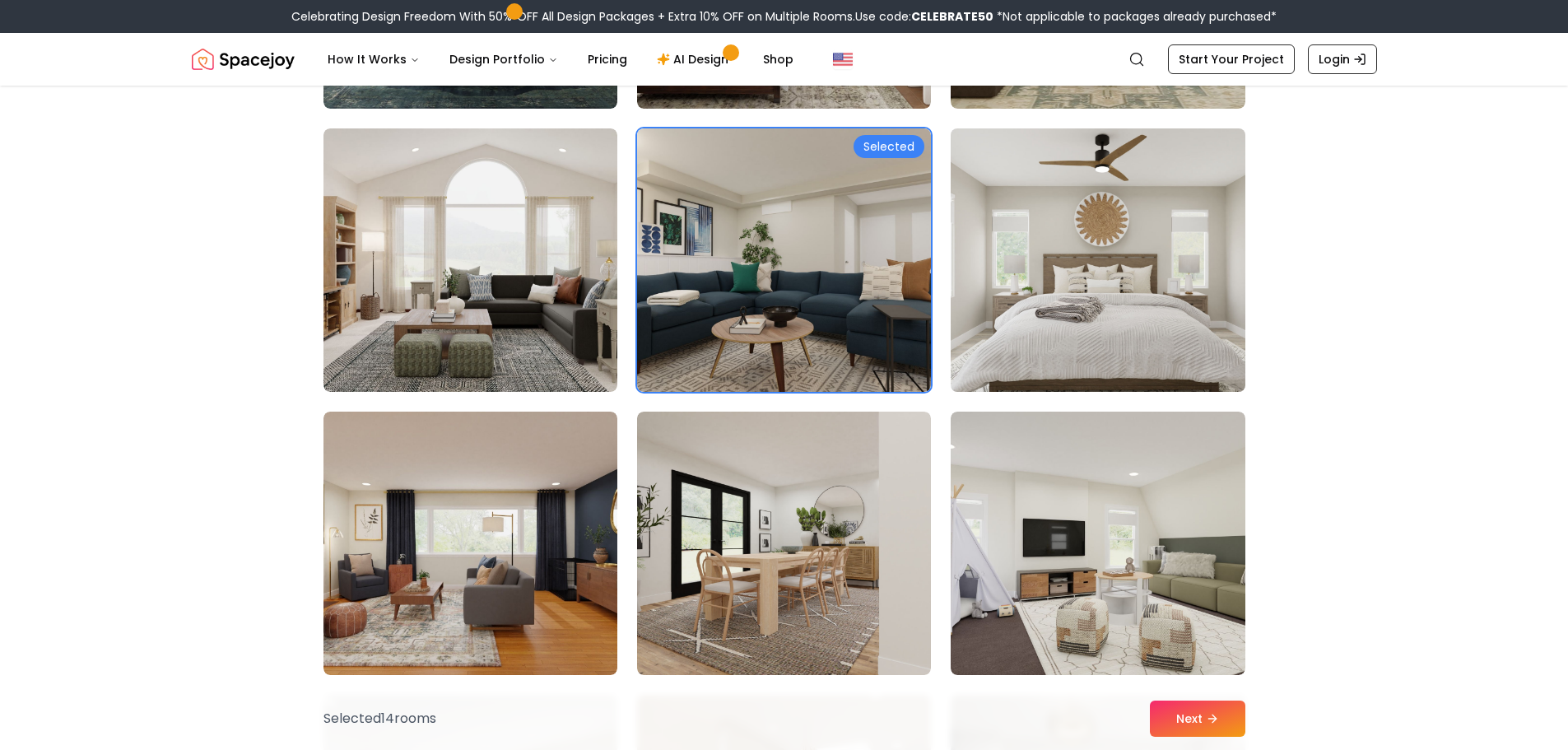
click at [1076, 285] on img at bounding box center [1097, 259] width 309 height 276
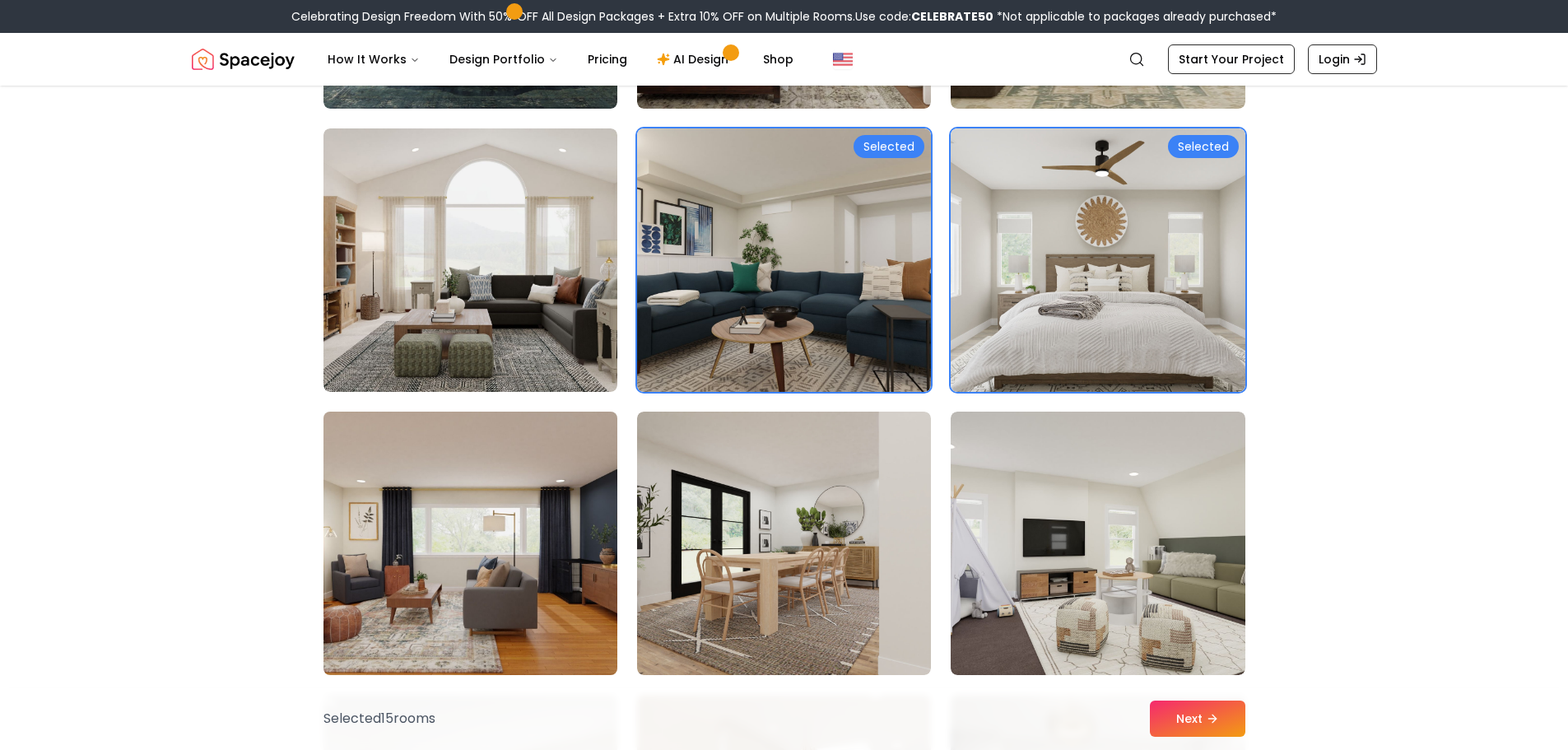
click at [485, 561] on img at bounding box center [470, 542] width 309 height 276
click at [480, 550] on img at bounding box center [470, 542] width 309 height 276
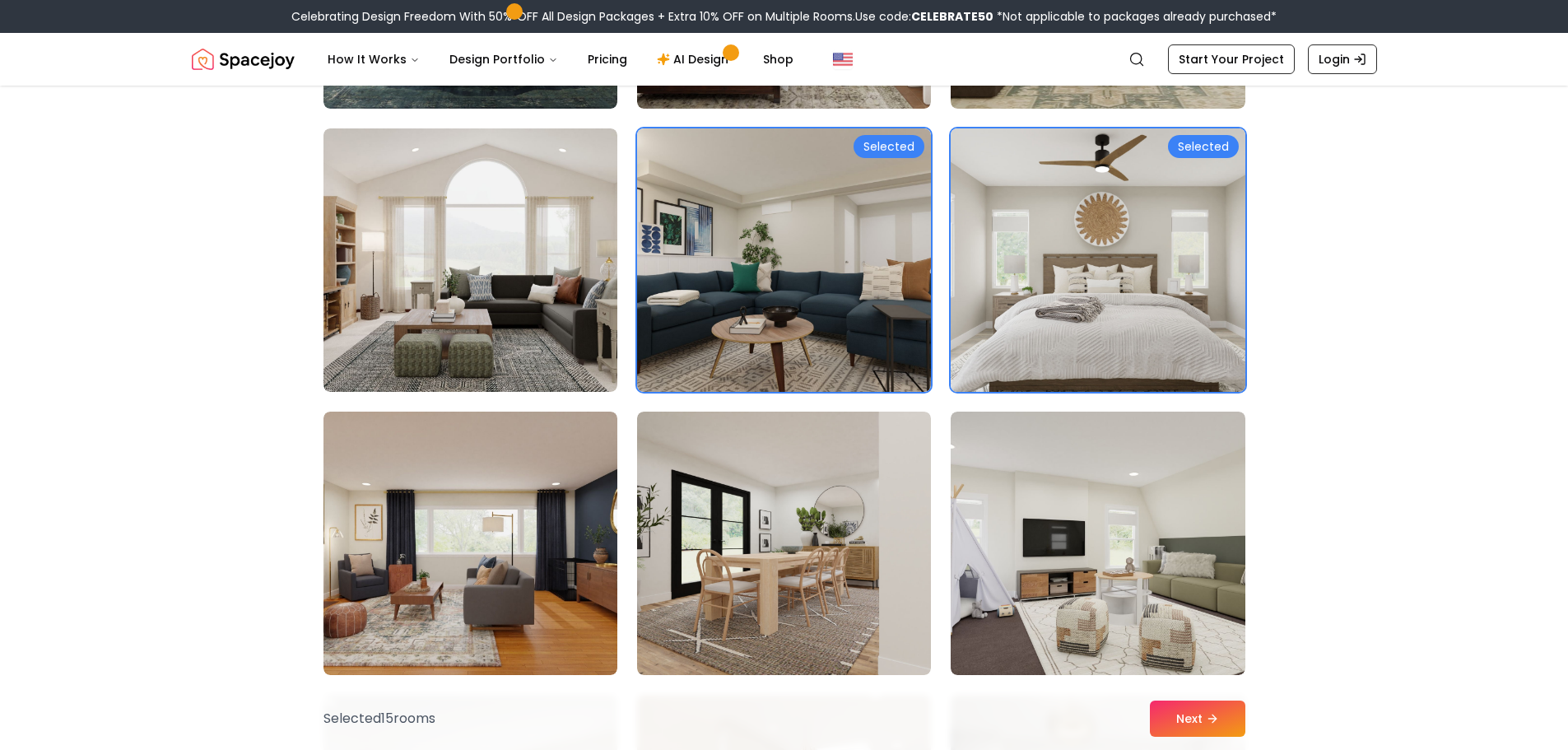
click at [1130, 314] on img at bounding box center [1097, 259] width 309 height 276
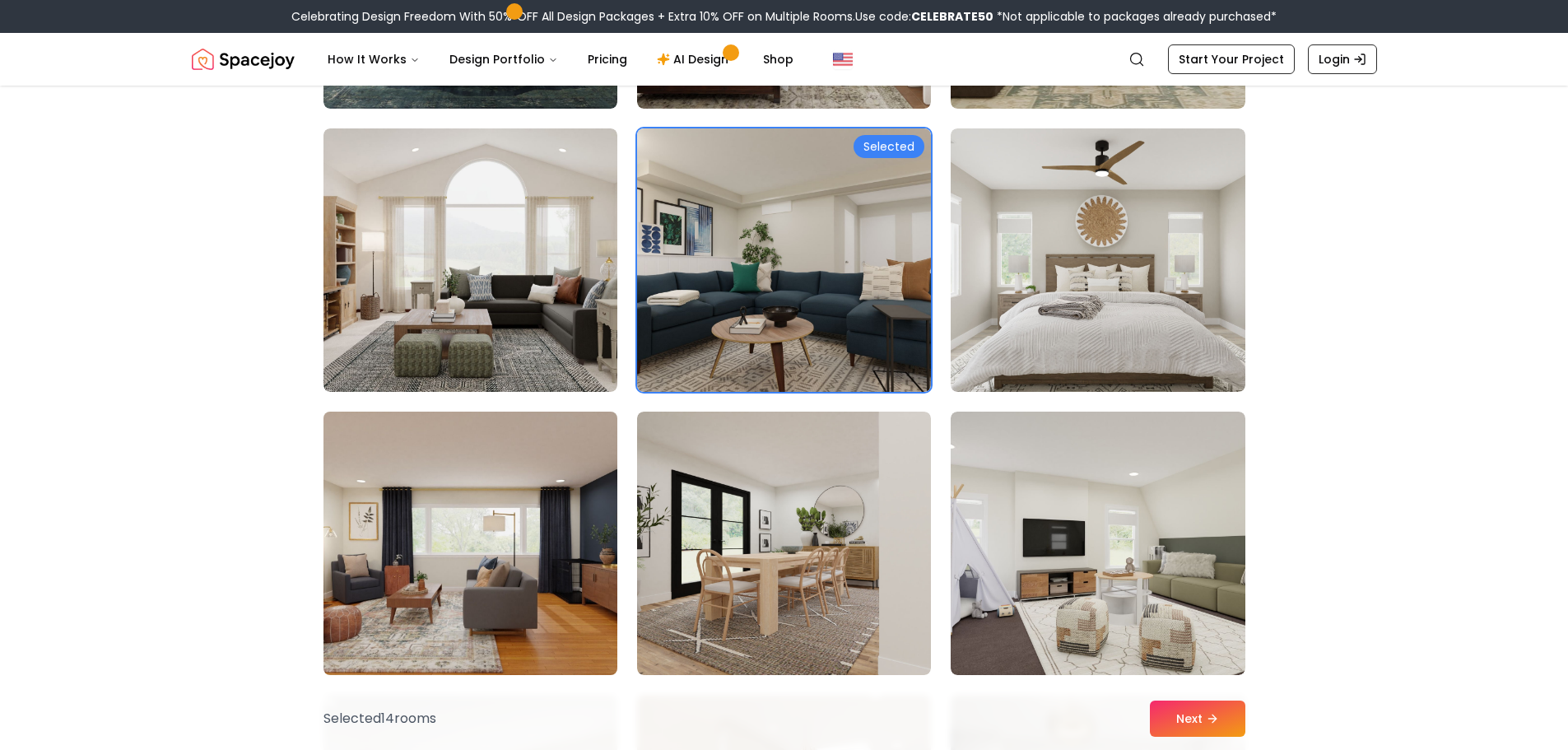
click at [448, 569] on img at bounding box center [470, 542] width 309 height 276
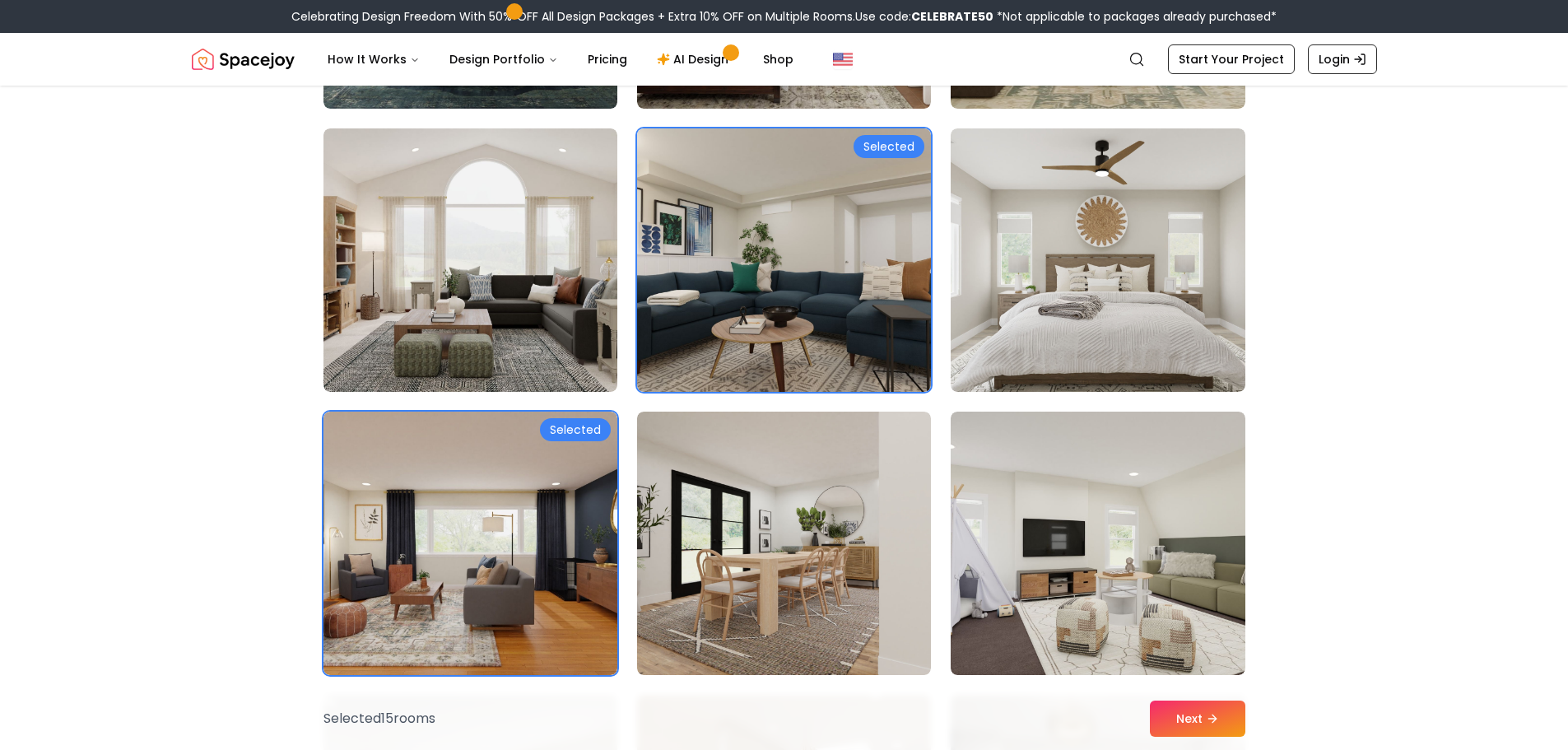
click at [1192, 710] on button "Next" at bounding box center [1198, 718] width 96 height 36
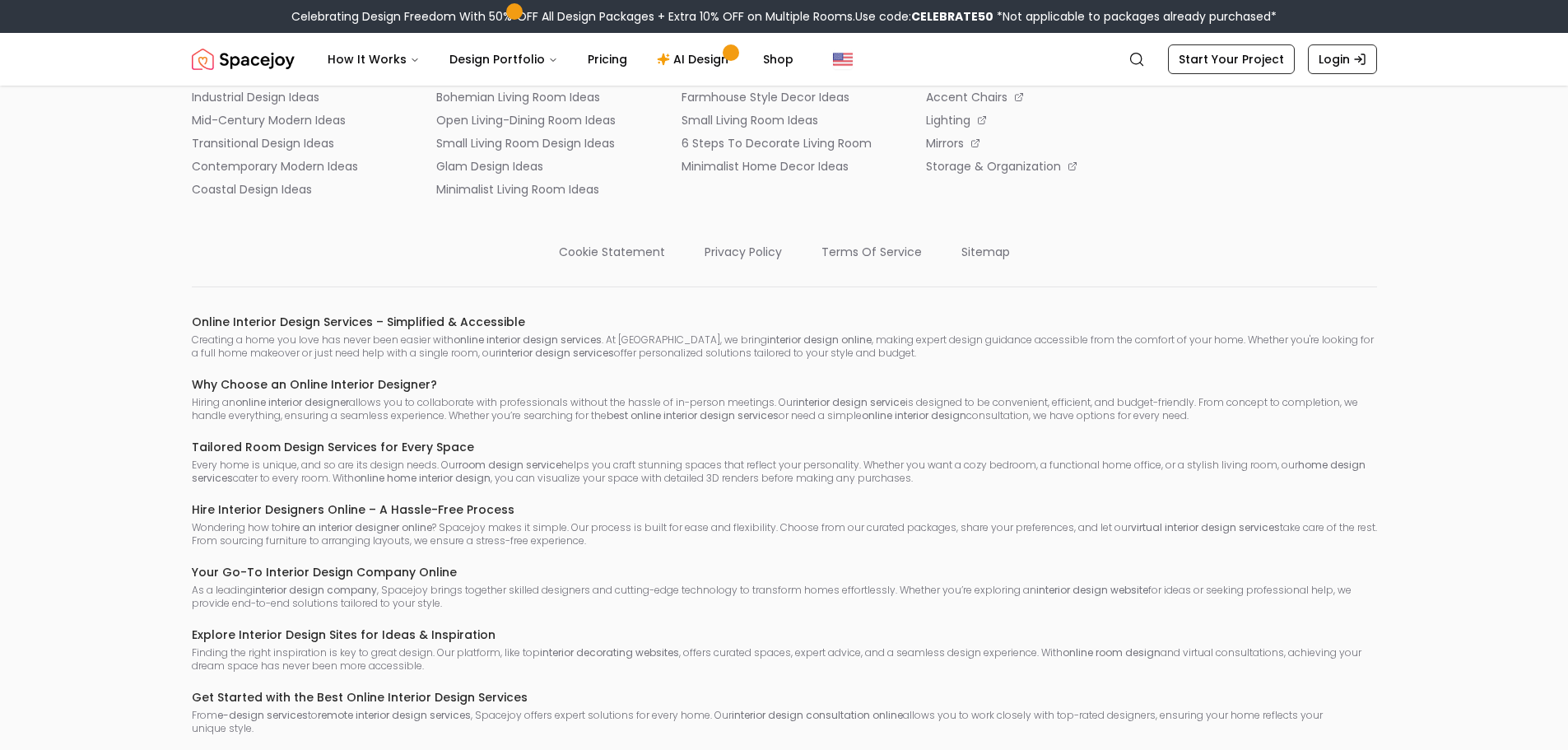
scroll to position [3292, 0]
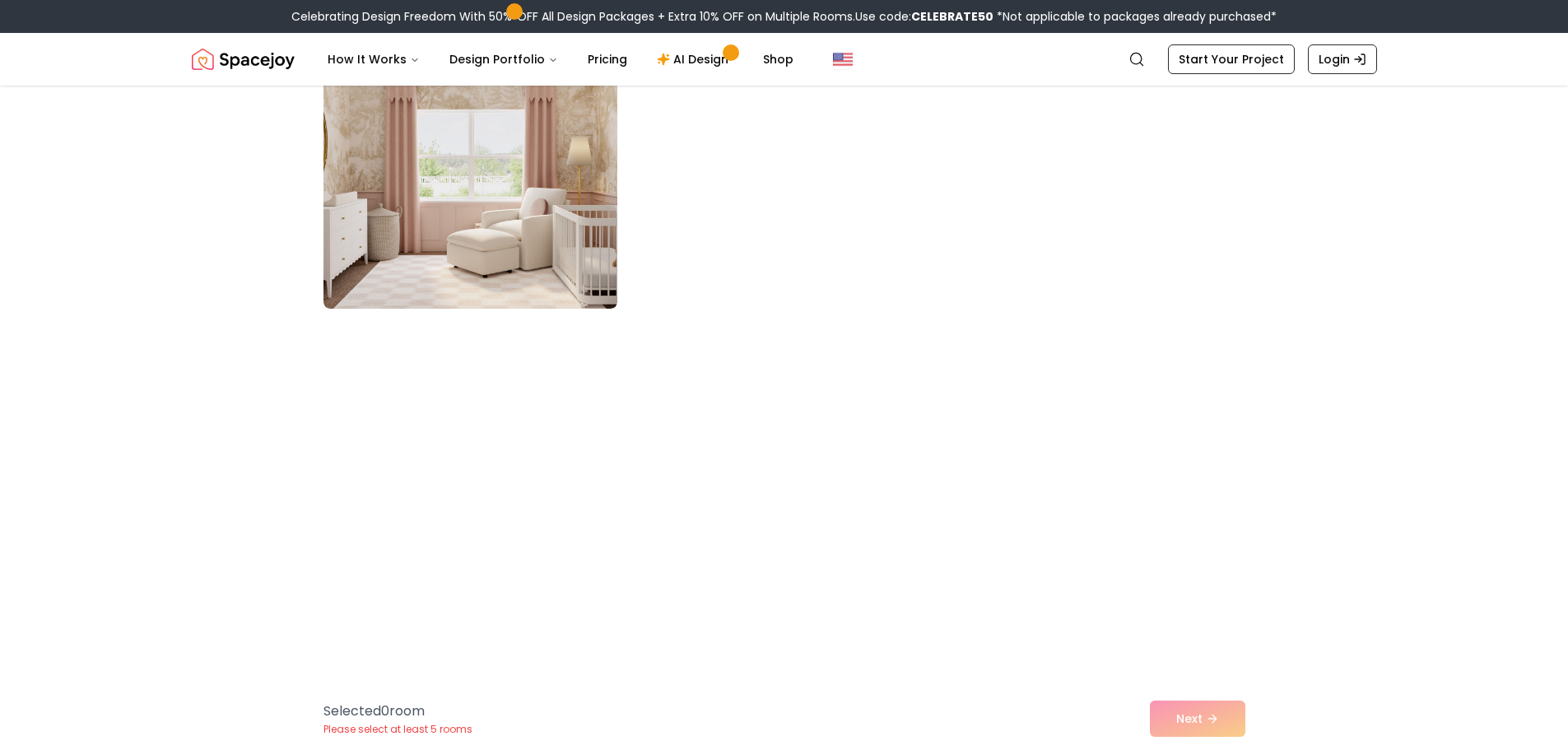
scroll to position [1115, 0]
